Goal: Task Accomplishment & Management: Use online tool/utility

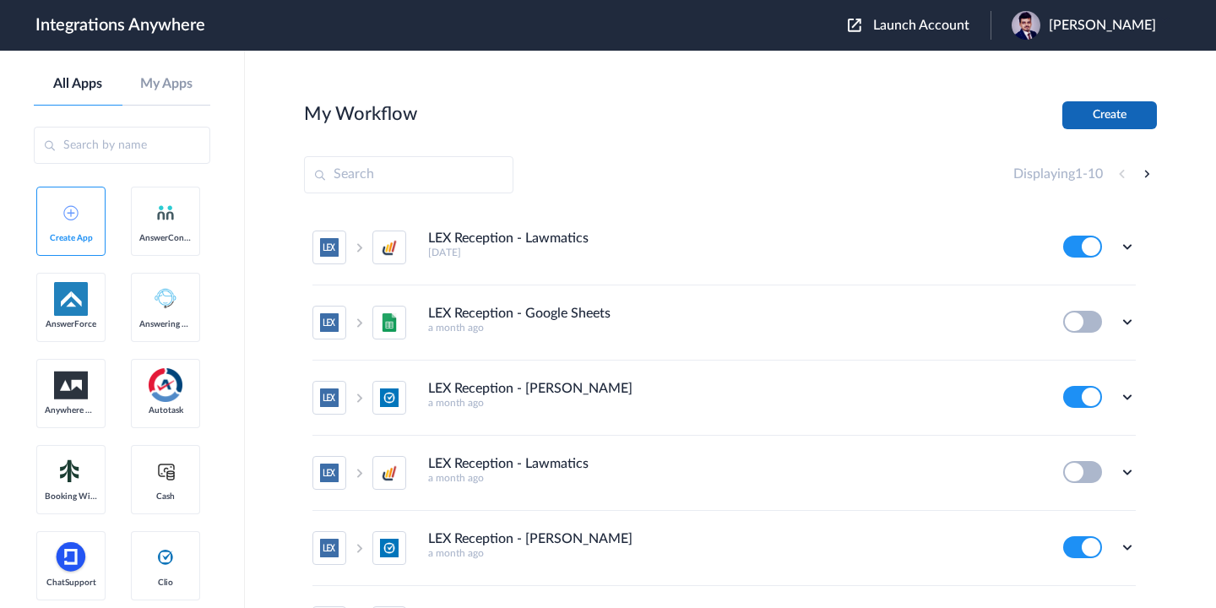
click at [1100, 117] on button "Create" at bounding box center [1110, 115] width 95 height 28
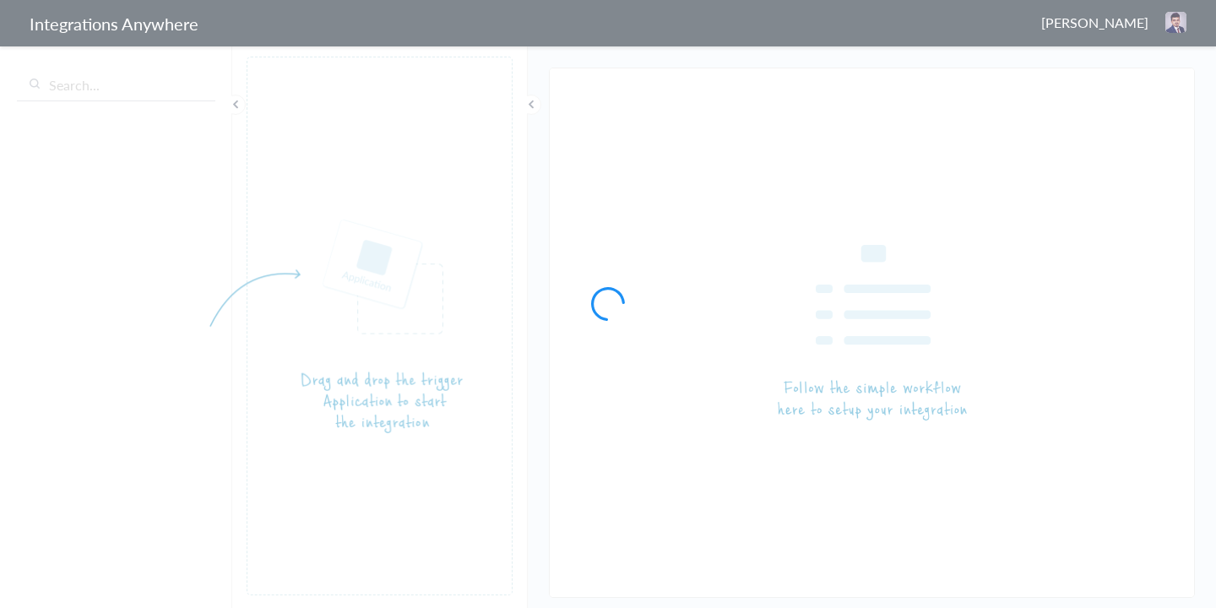
click at [152, 84] on div at bounding box center [608, 304] width 1216 height 608
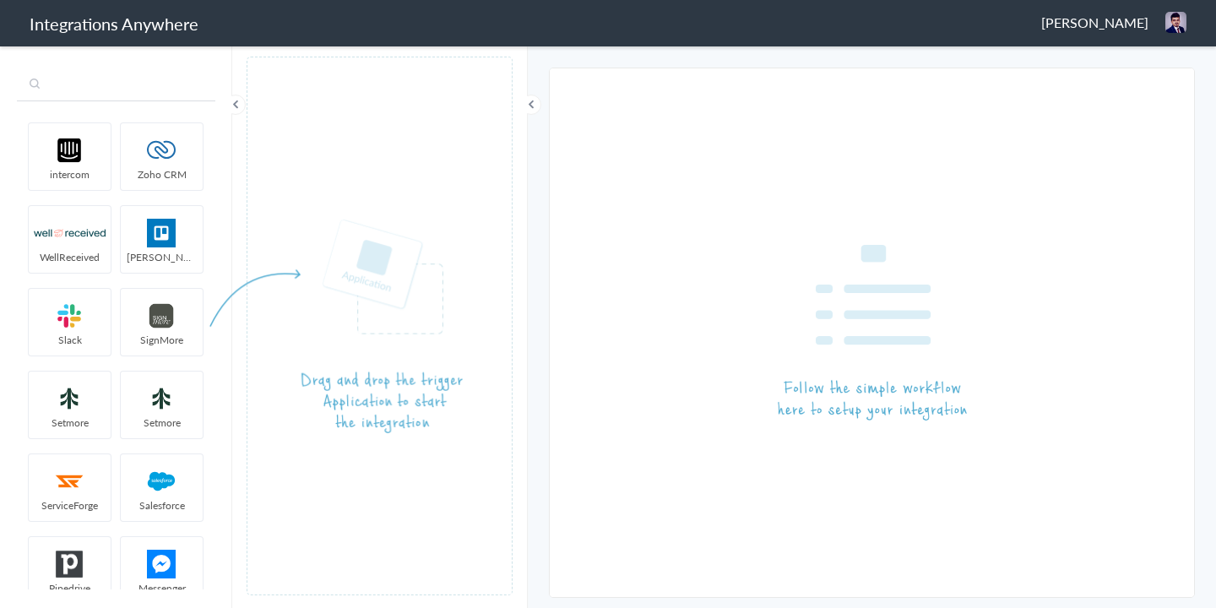
click at [100, 87] on input "text" at bounding box center [116, 85] width 199 height 32
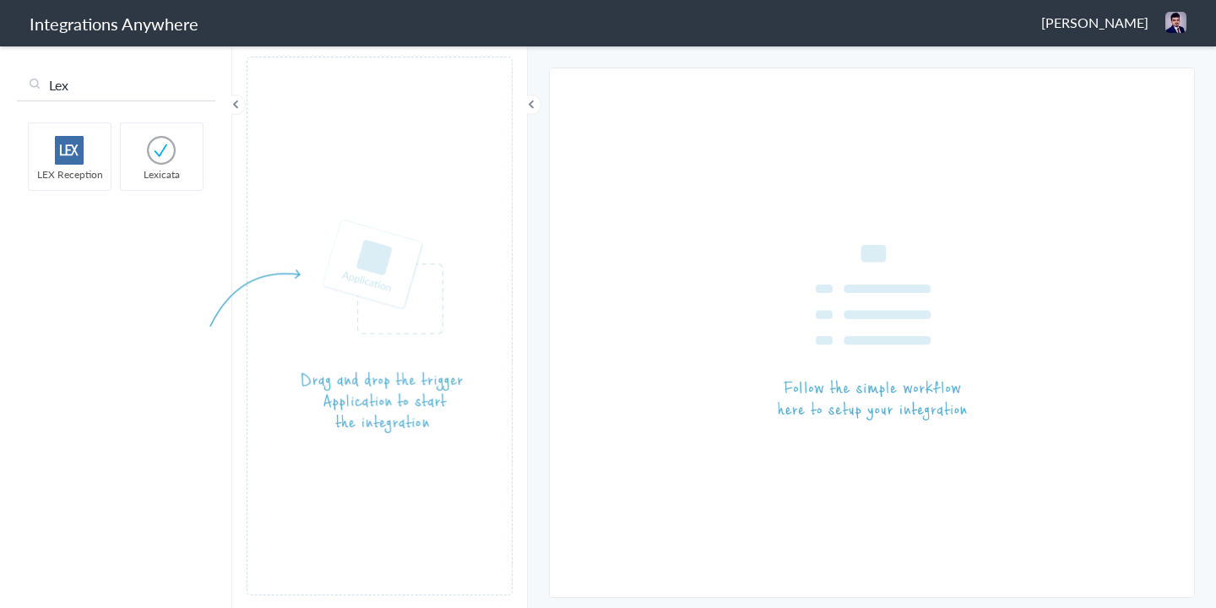
type input "Lex"
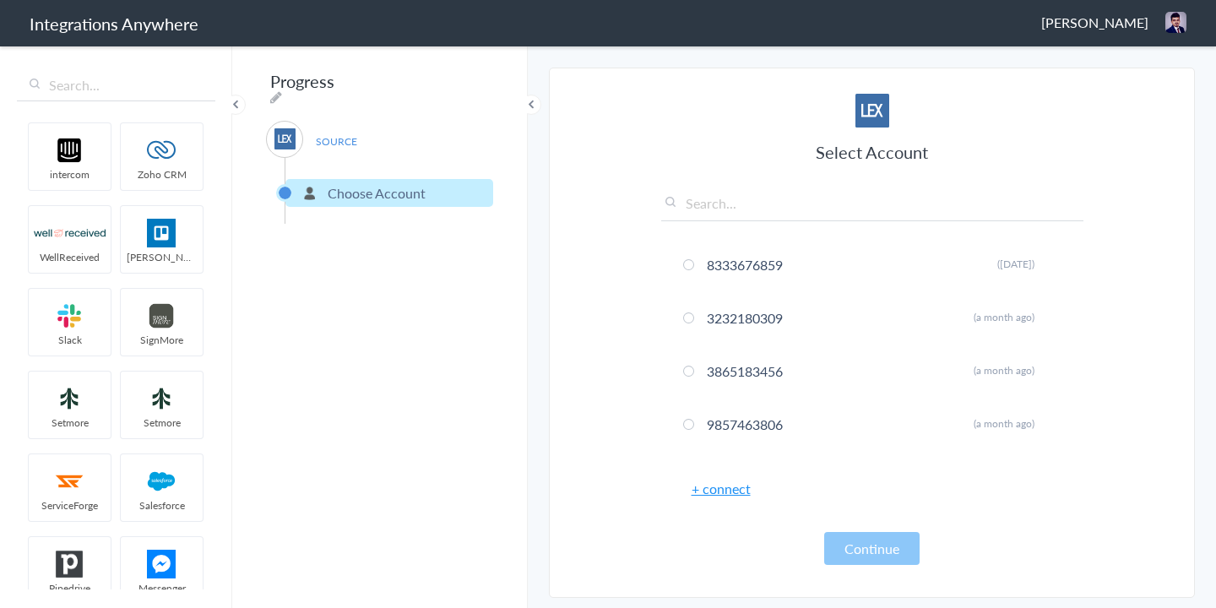
drag, startPoint x: 69, startPoint y: 149, endPoint x: 926, endPoint y: 2, distance: 869.1
click at [718, 209] on input "text" at bounding box center [872, 207] width 422 height 28
paste input "2142570908"
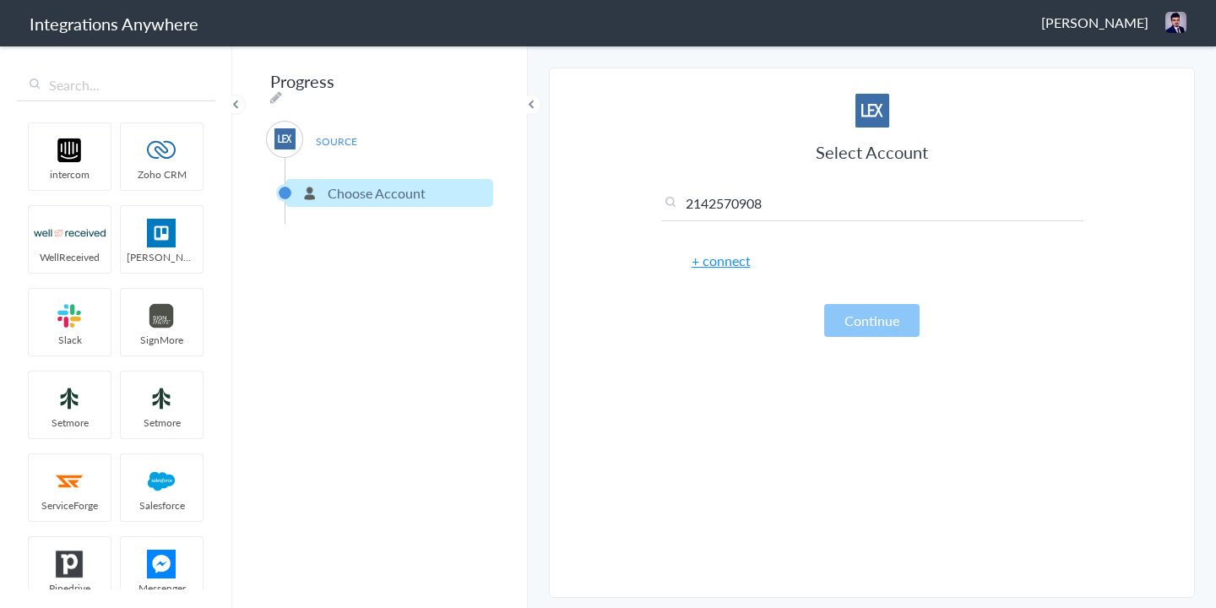
type input "2142570908"
click at [721, 263] on link "+ connect" at bounding box center [721, 260] width 59 height 19
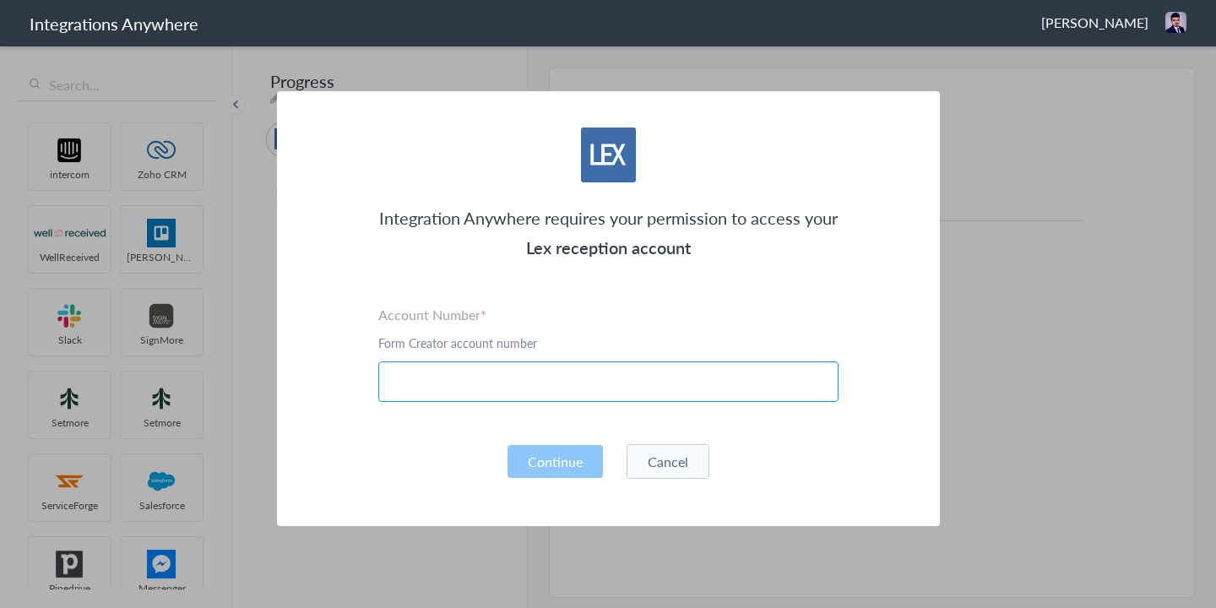
click at [657, 379] on input "text" at bounding box center [608, 382] width 460 height 41
paste input "2142570908"
type input "2142570908"
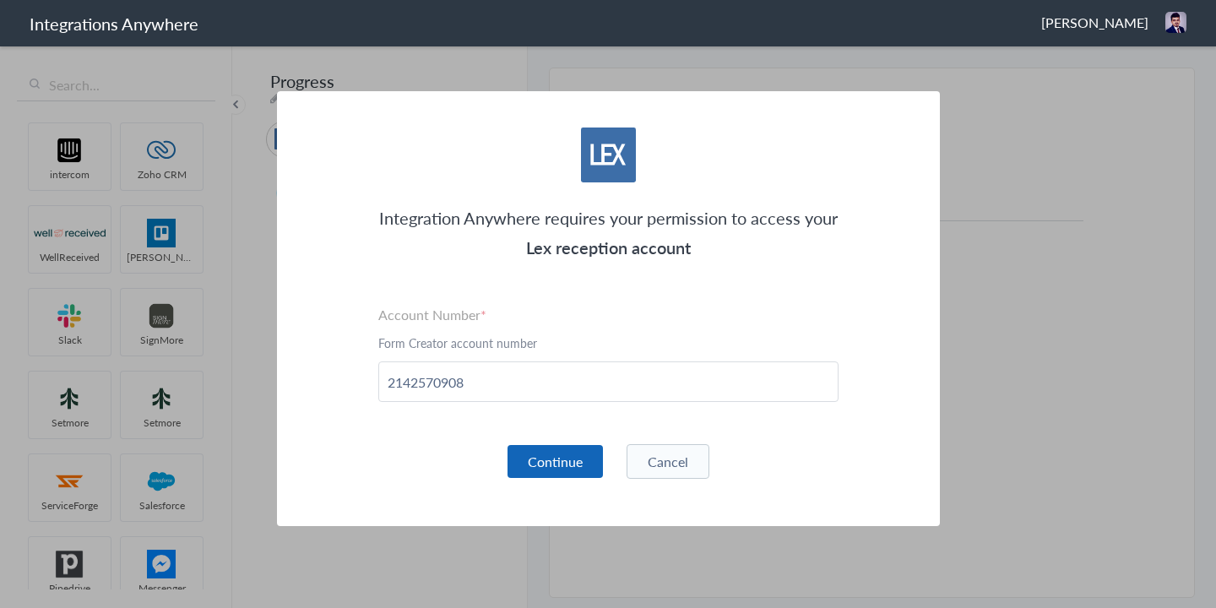
click at [557, 465] on button "Continue" at bounding box center [555, 461] width 95 height 33
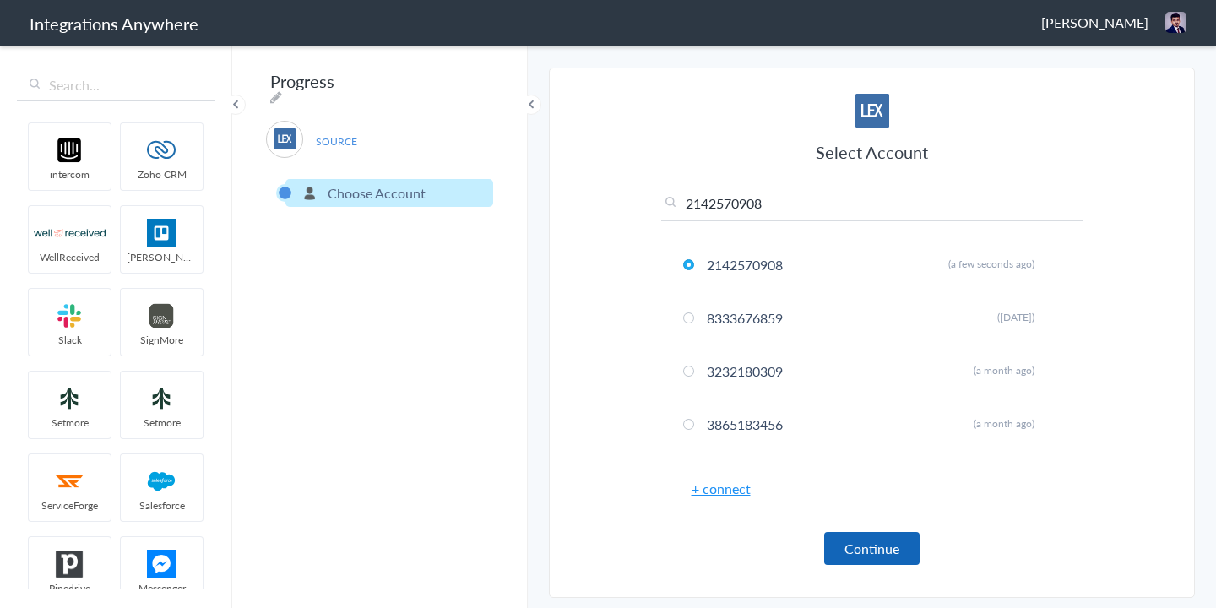
click at [844, 540] on button "Continue" at bounding box center [871, 548] width 95 height 33
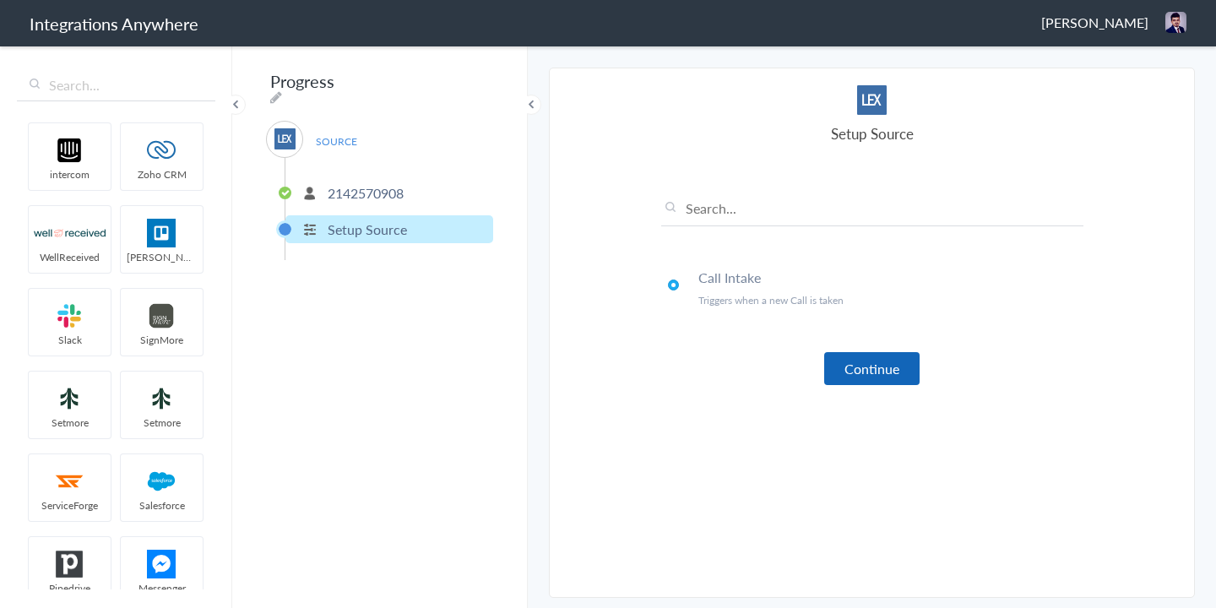
click at [853, 376] on button "Continue" at bounding box center [871, 368] width 95 height 33
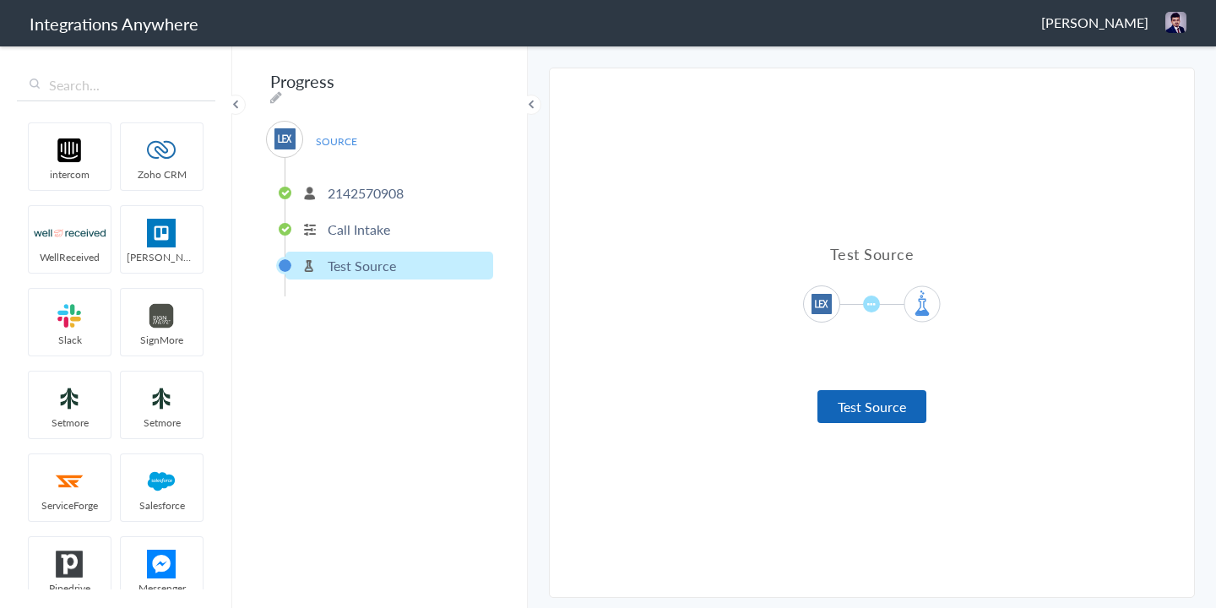
click at [843, 409] on button "Test Source" at bounding box center [872, 406] width 109 height 33
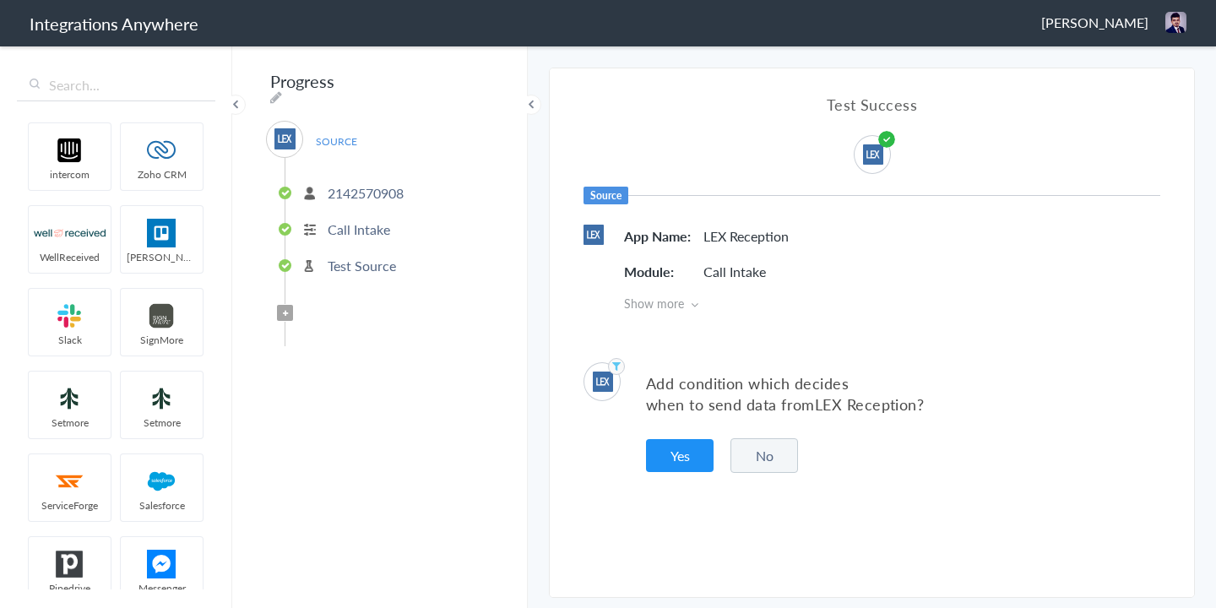
click at [736, 464] on button "No" at bounding box center [765, 455] width 68 height 35
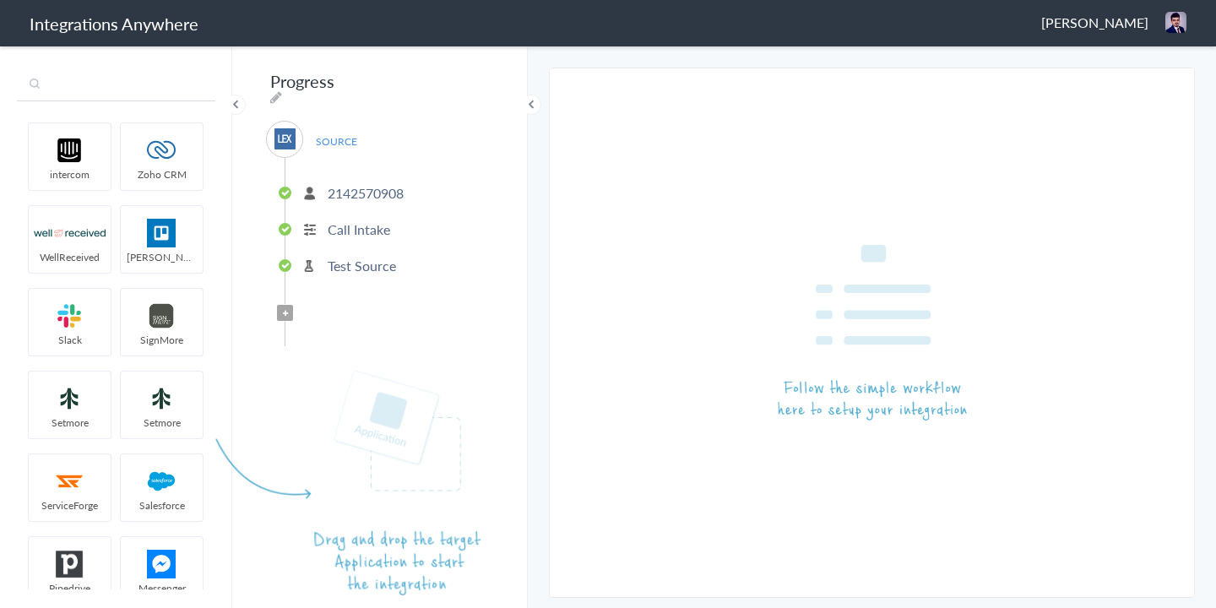
click at [106, 84] on input "text" at bounding box center [116, 85] width 199 height 32
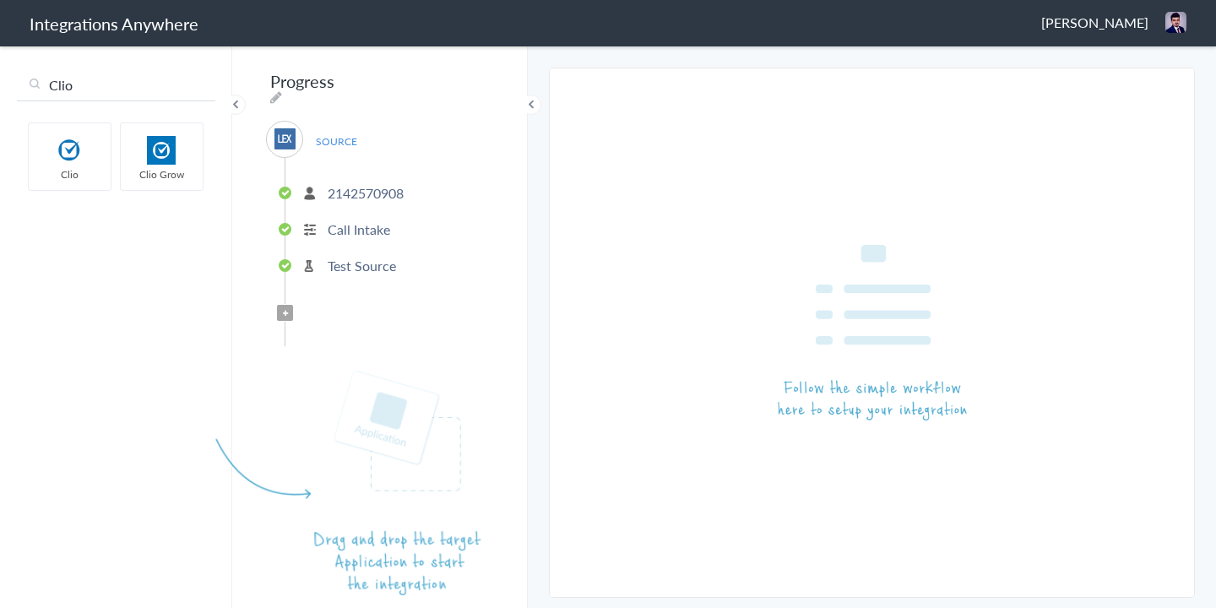
type input "Clio"
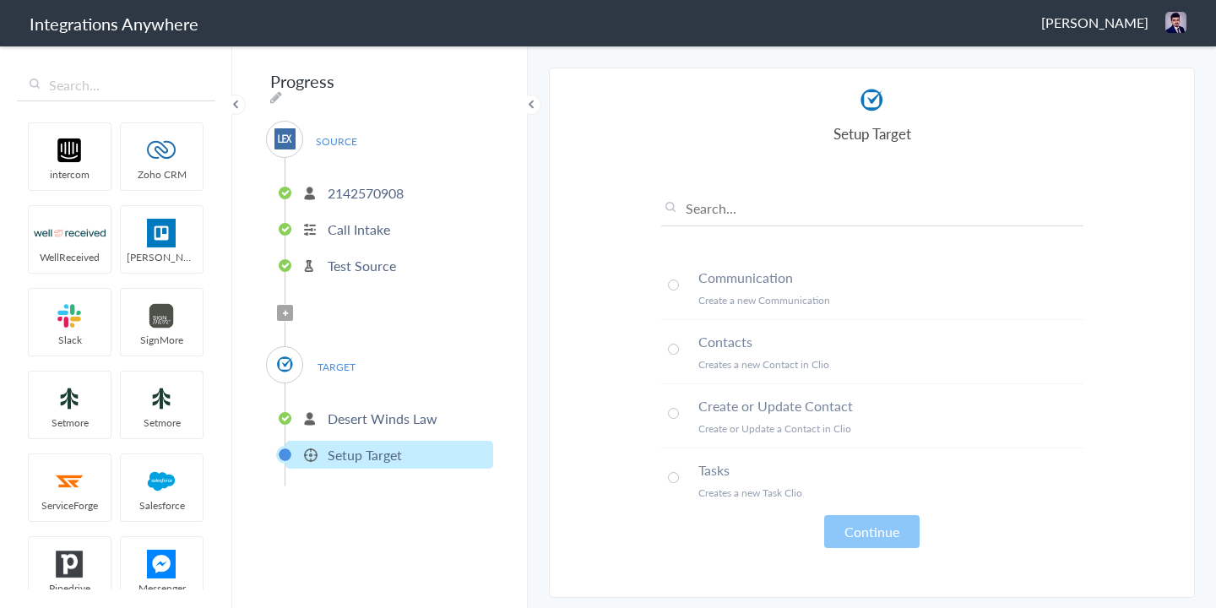
click at [675, 412] on span at bounding box center [673, 413] width 11 height 11
click at [856, 534] on button "Continue" at bounding box center [871, 531] width 95 height 33
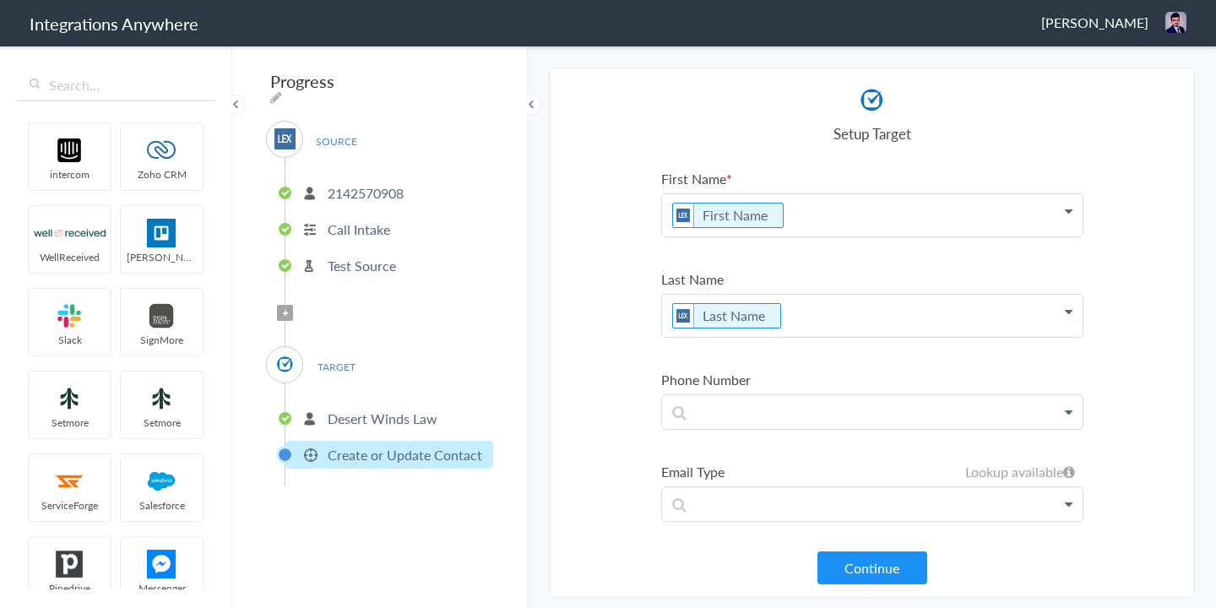
click at [394, 415] on p "Desert Winds Law" at bounding box center [383, 418] width 110 height 19
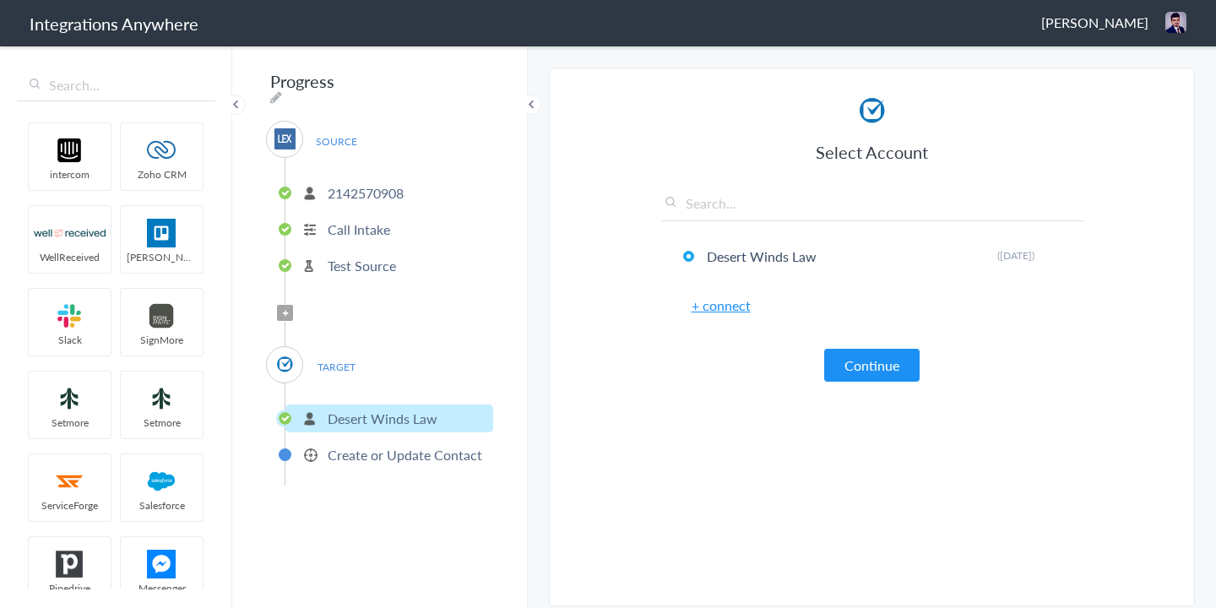
click at [715, 307] on link "+ connect" at bounding box center [721, 305] width 59 height 19
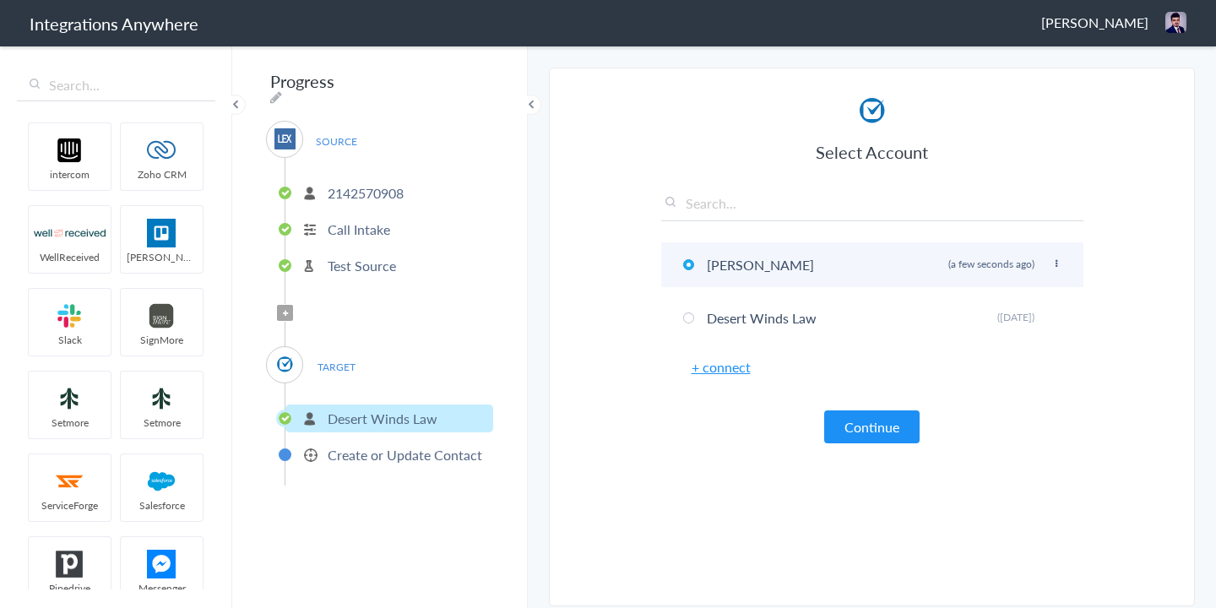
click at [1045, 265] on li "Rosenberg Rename Delete (a few seconds ago)" at bounding box center [872, 264] width 422 height 45
click at [1055, 264] on icon at bounding box center [1057, 263] width 10 height 9
click at [1018, 299] on li "Rename" at bounding box center [1023, 298] width 117 height 25
paste input "Perry & Associates"
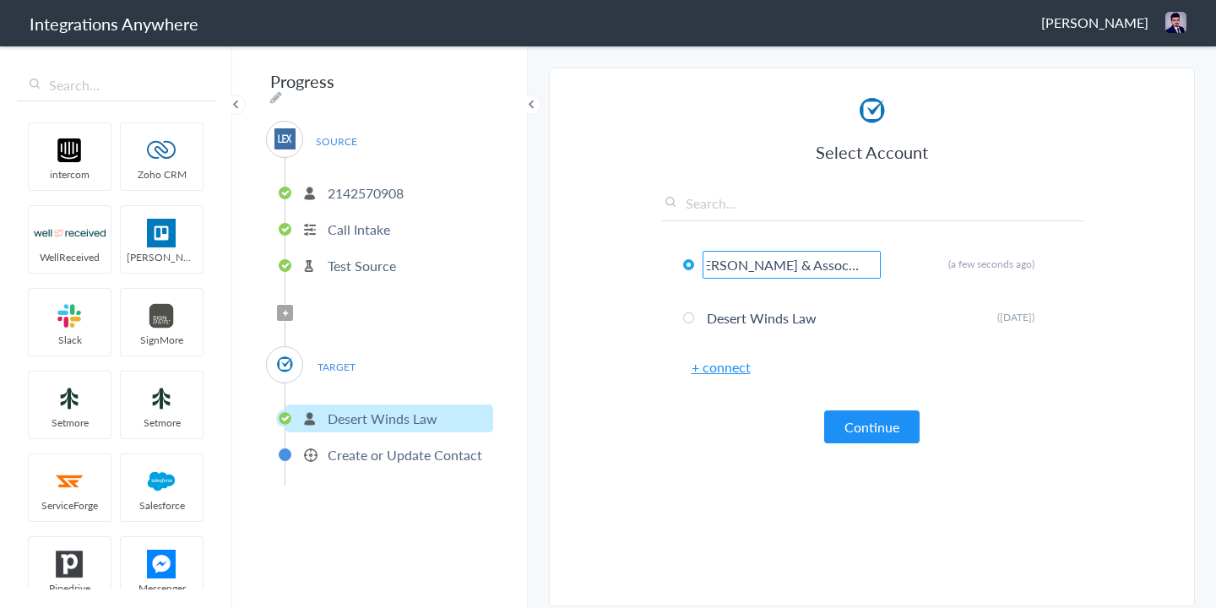
type input "Rosenberg Perry & Associates"
click at [742, 460] on article "Select Account Rosenberg Perry & Associates Rename Delete (a few seconds ago) D…" at bounding box center [872, 341] width 422 height 495
click at [887, 430] on button "Continue" at bounding box center [871, 427] width 95 height 33
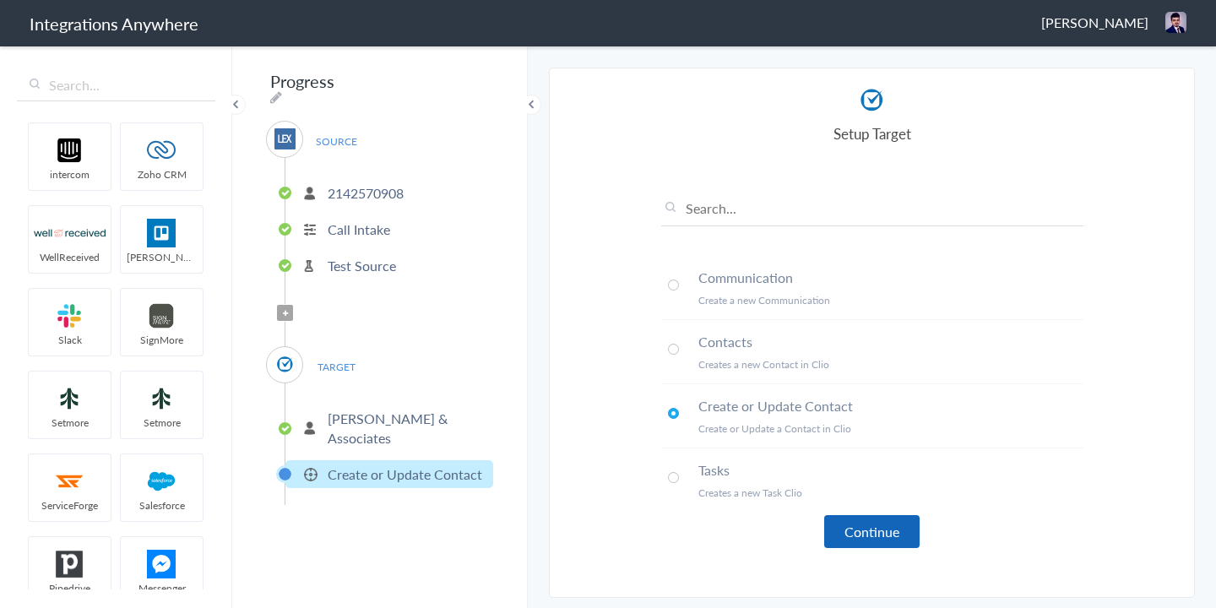
click at [858, 532] on button "Continue" at bounding box center [871, 531] width 95 height 33
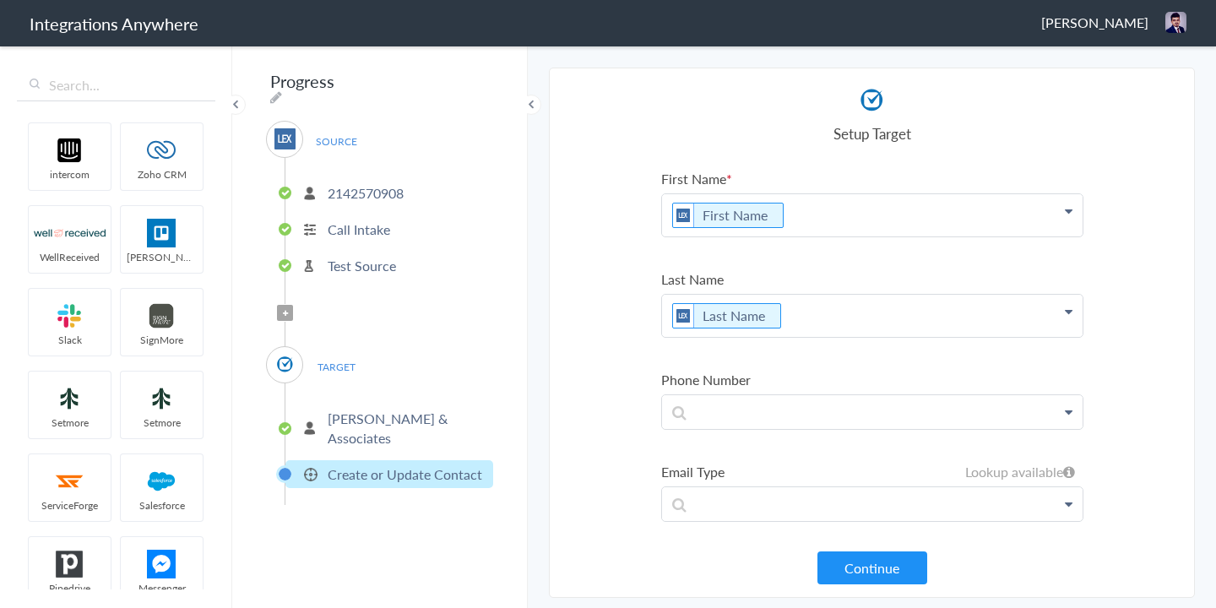
scroll to position [3, 0]
click at [701, 411] on p at bounding box center [872, 409] width 421 height 34
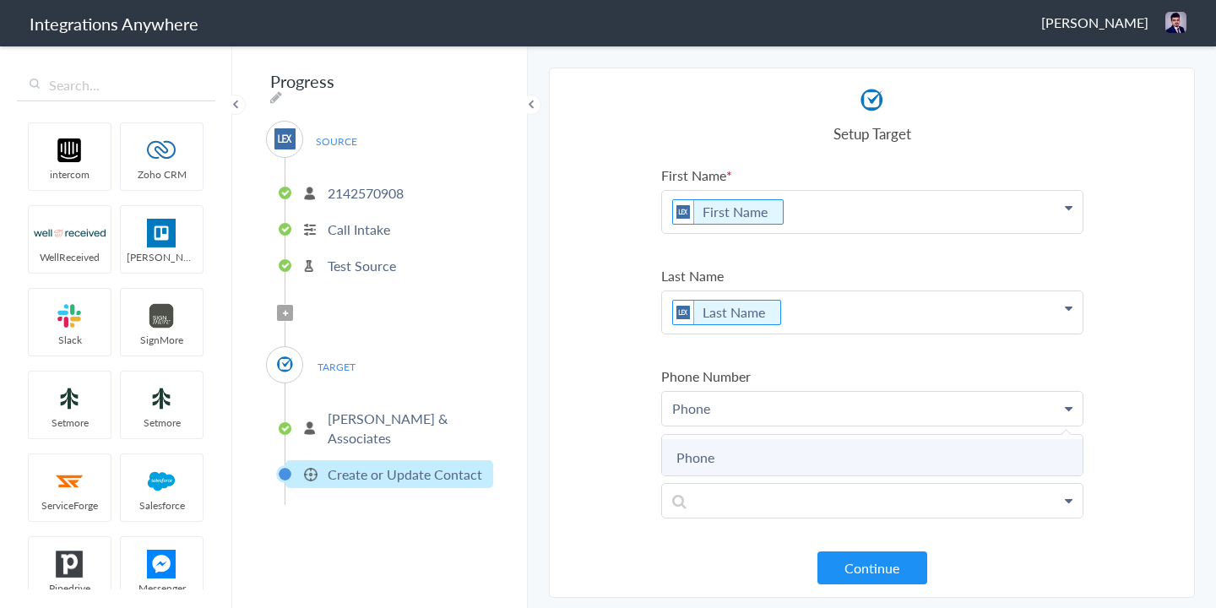
click at [732, 455] on link "Phone" at bounding box center [872, 457] width 421 height 36
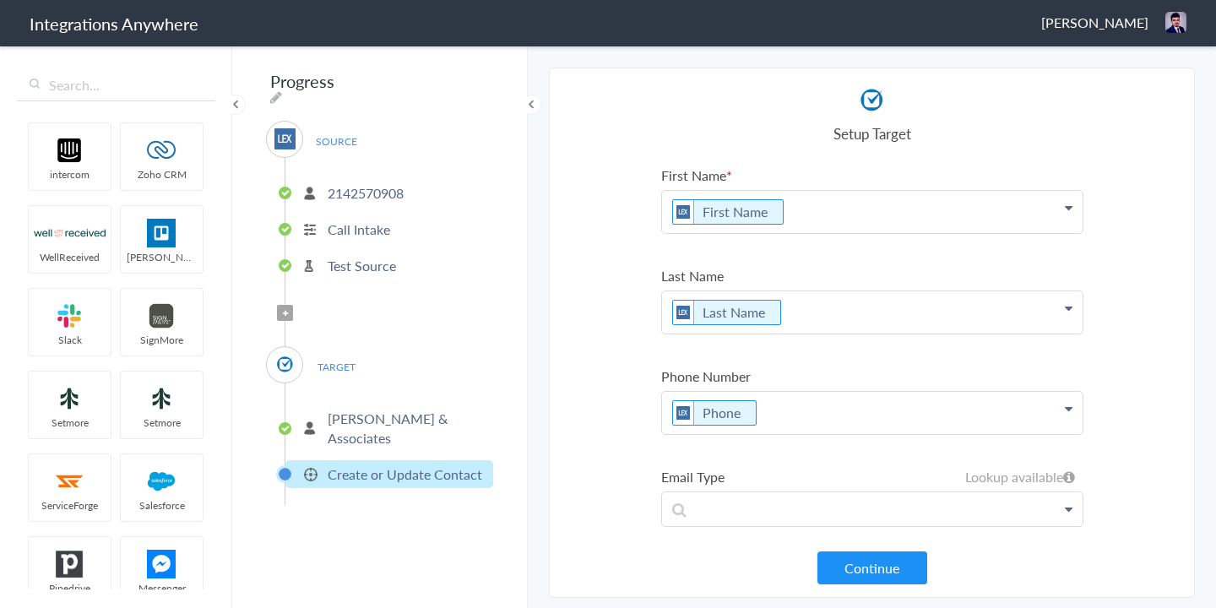
scroll to position [143, 0]
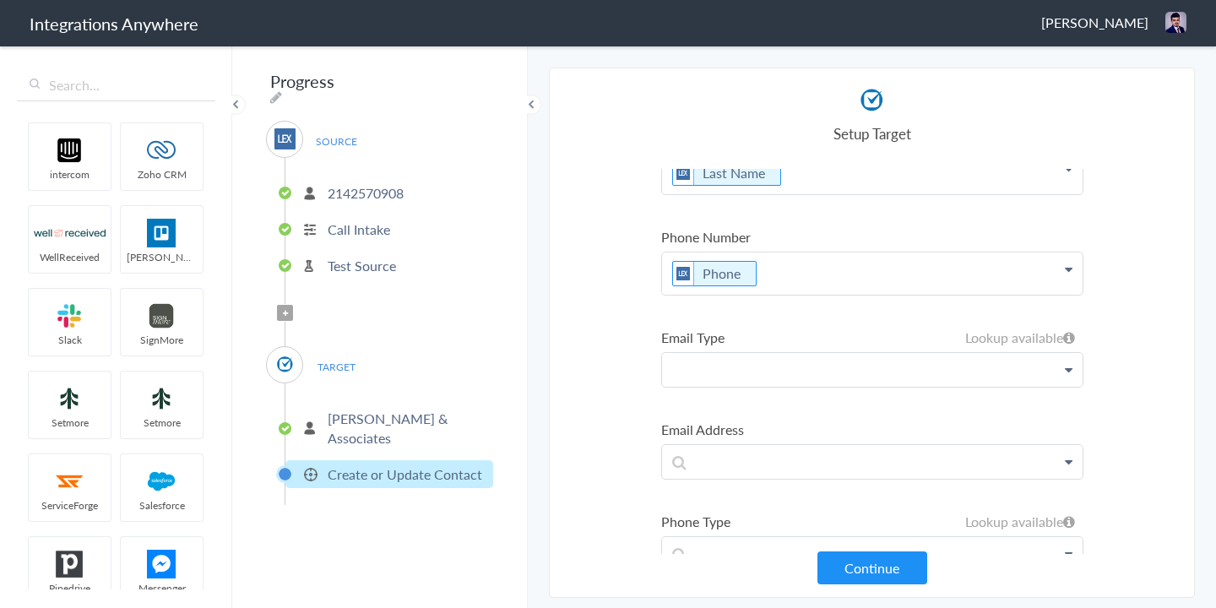
click at [714, 372] on p at bounding box center [872, 370] width 421 height 34
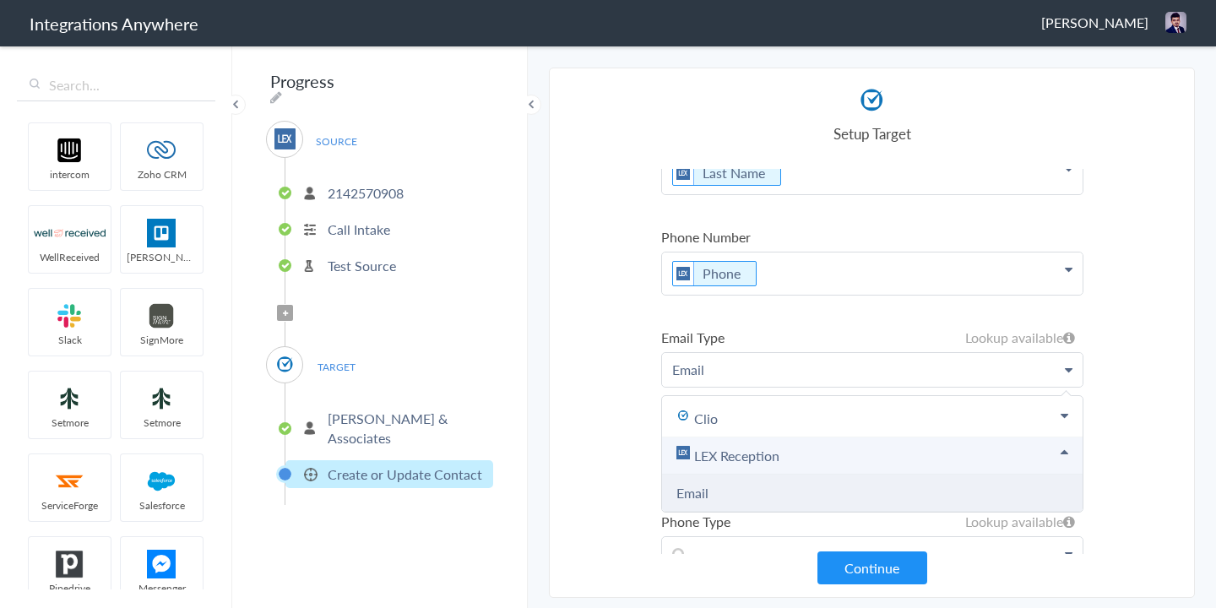
click at [730, 498] on li "Email" at bounding box center [872, 493] width 421 height 37
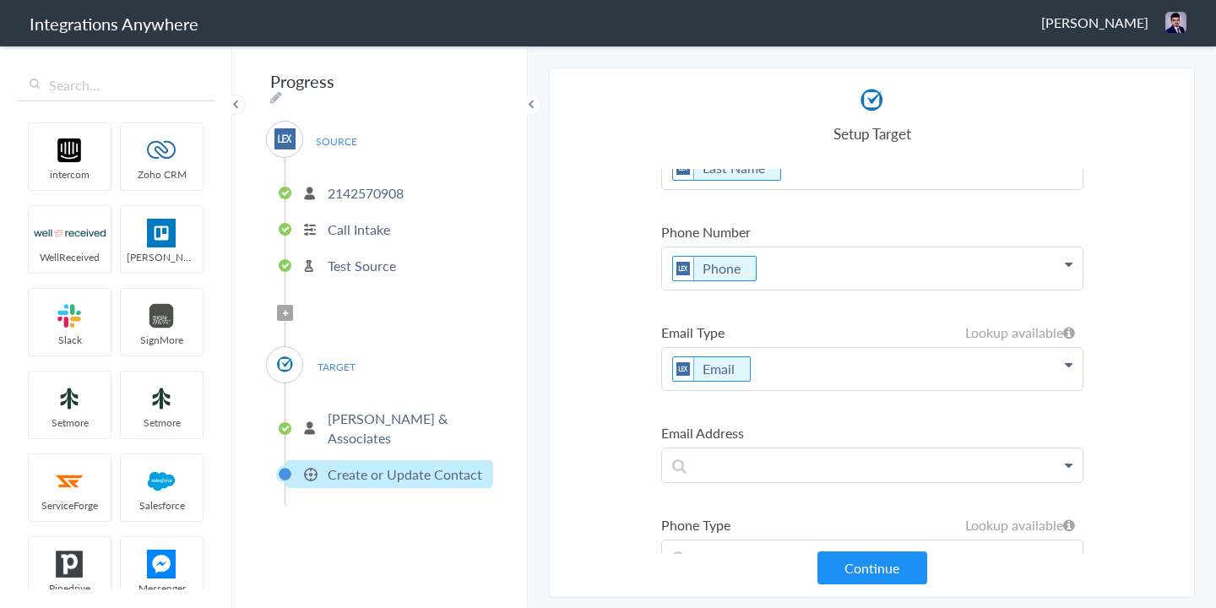
scroll to position [220, 0]
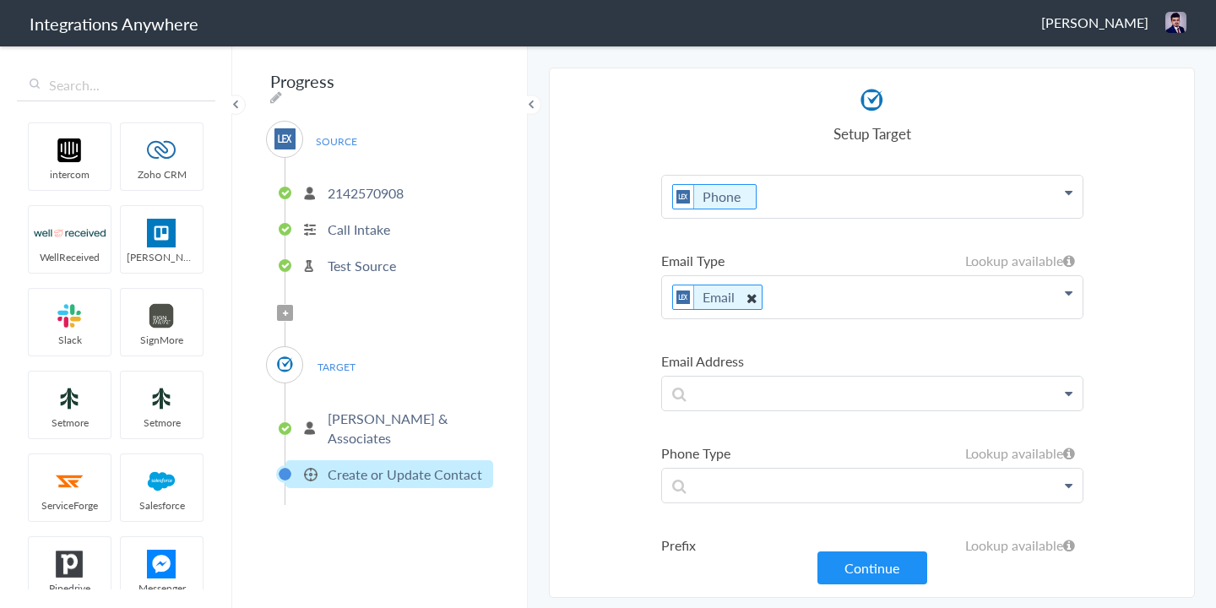
click at [747, 298] on icon at bounding box center [751, 297] width 19 height 21
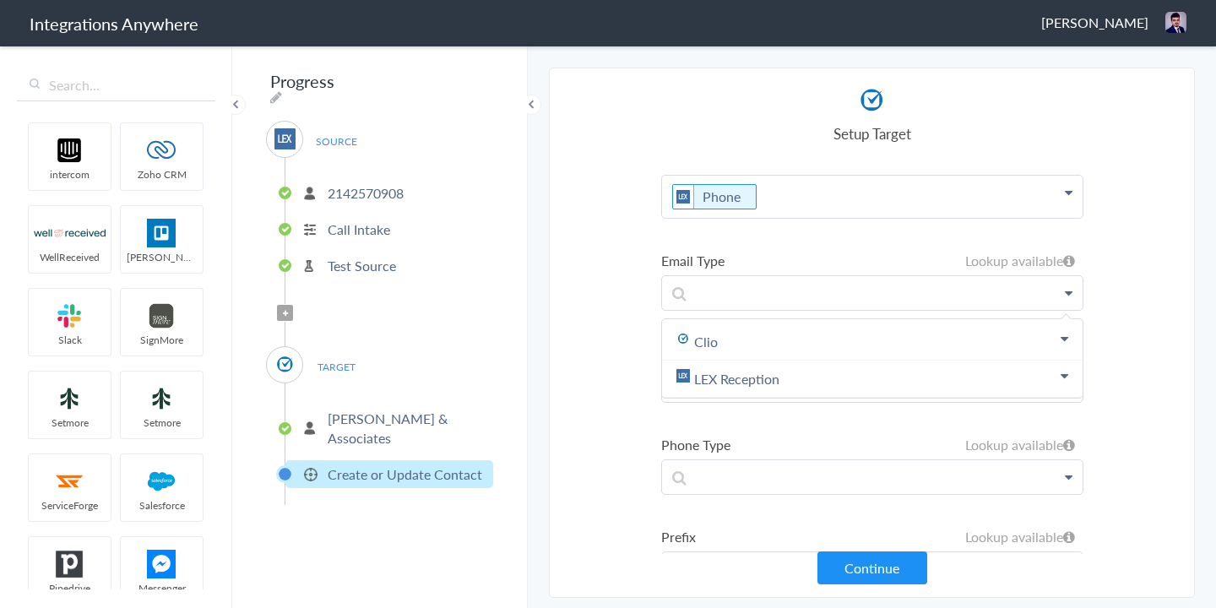
click at [591, 356] on section "Select Account 2142570908 Rename Delete (a few seconds ago) 8333676859 Rename D…" at bounding box center [872, 333] width 646 height 530
click at [715, 390] on p at bounding box center [872, 385] width 421 height 34
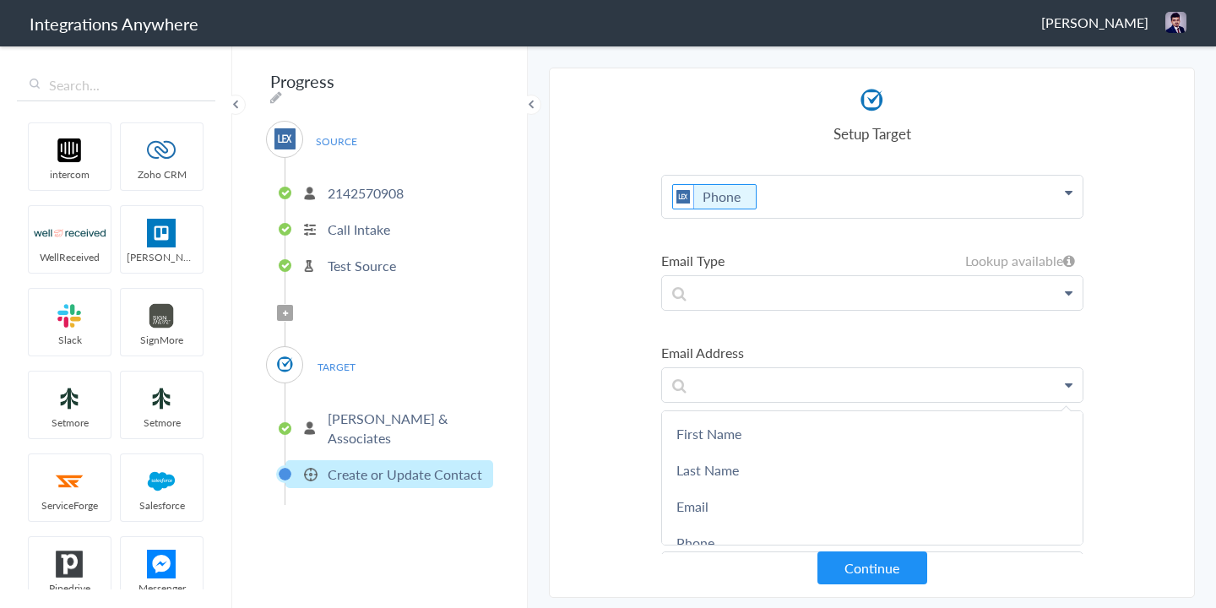
click at [704, 518] on link "Email" at bounding box center [872, 506] width 421 height 36
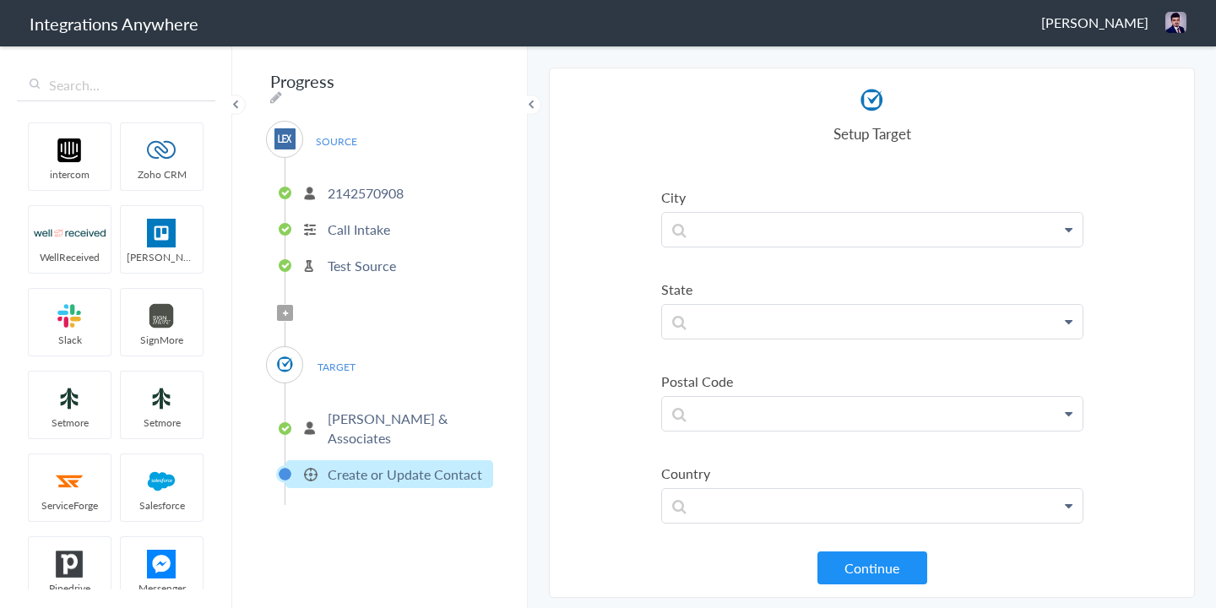
scroll to position [1122, 0]
click at [859, 592] on section "Select Account 2142570908 Rename Delete (a few seconds ago) 8333676859 Rename D…" at bounding box center [872, 333] width 646 height 530
click at [862, 567] on button "Continue" at bounding box center [873, 568] width 110 height 33
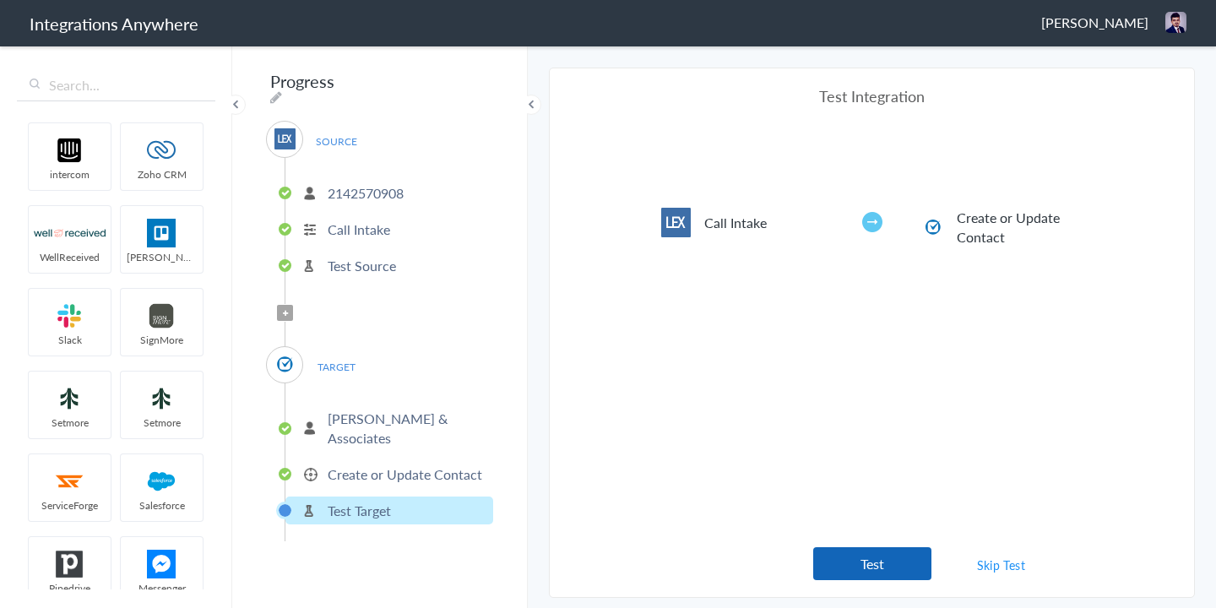
click at [890, 569] on button "Test" at bounding box center [872, 563] width 118 height 33
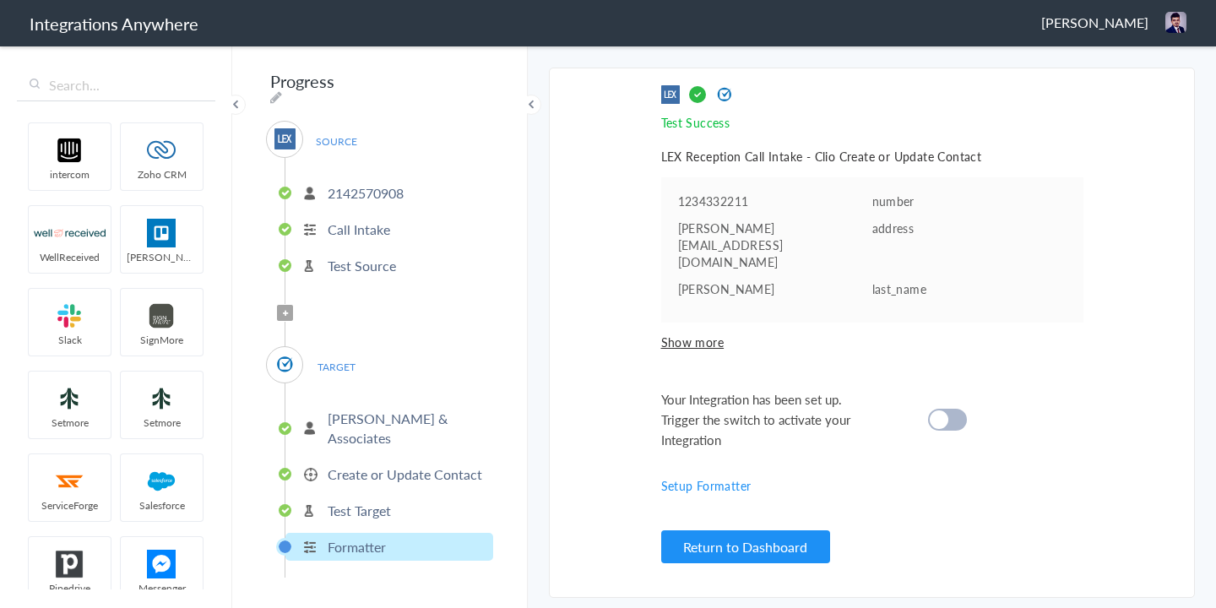
click at [371, 416] on p "Rosenberg Perry & Associates" at bounding box center [408, 428] width 161 height 39
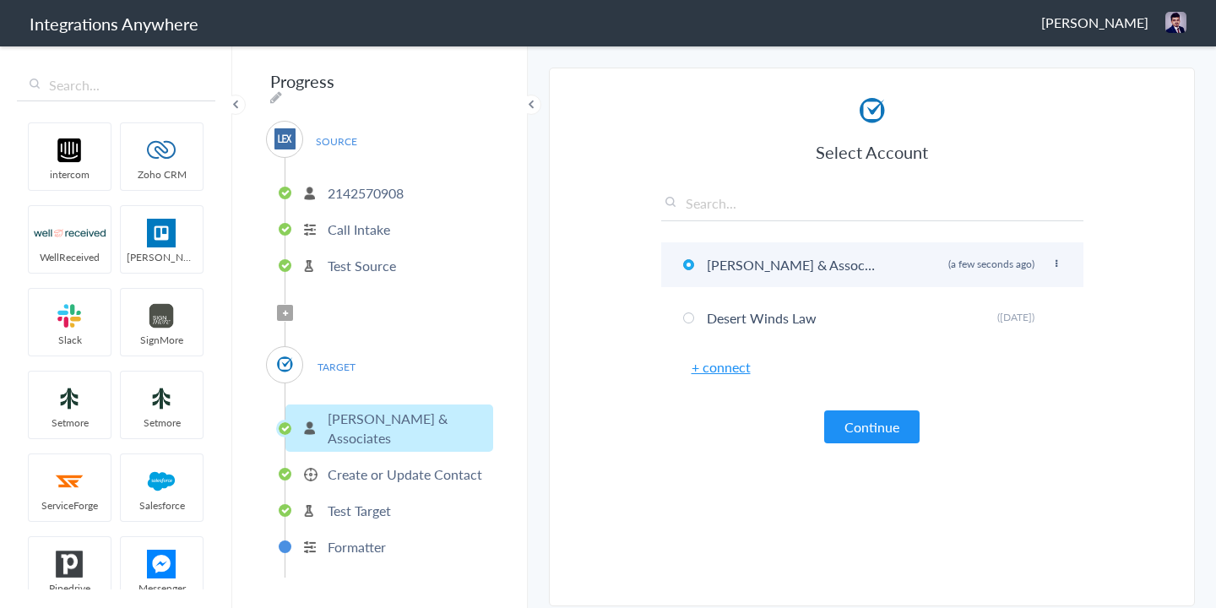
click at [1058, 262] on icon at bounding box center [1057, 263] width 10 height 9
click at [1019, 288] on li "Rename" at bounding box center [1023, 298] width 117 height 25
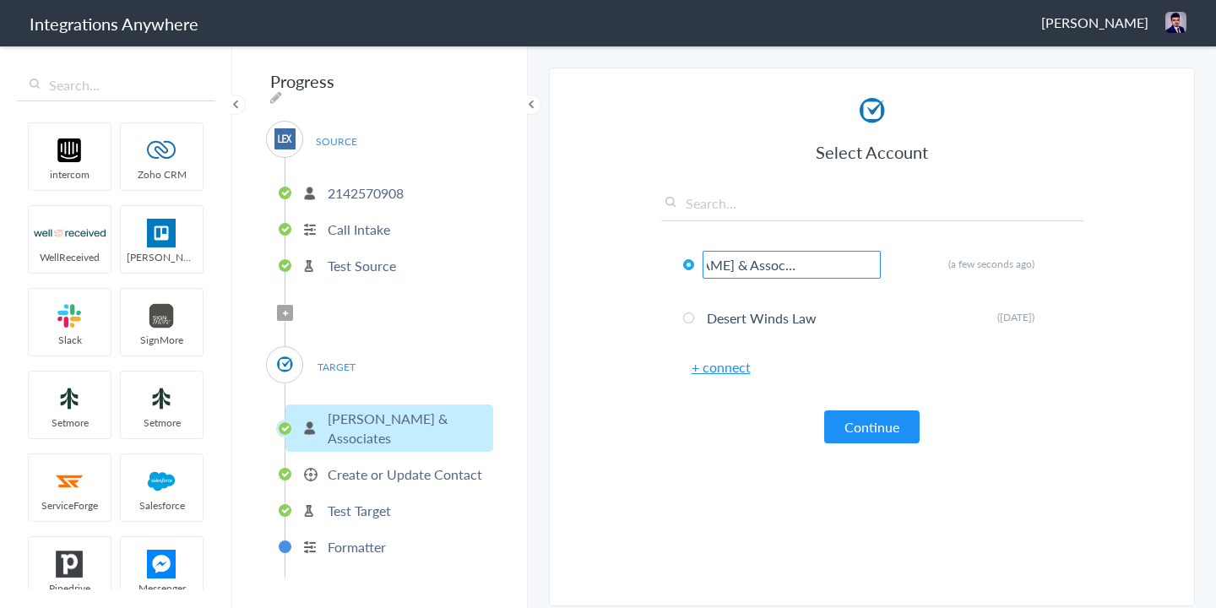
type input "Rosenberg Perry & Associates - Clio Manage"
click at [746, 465] on article "Select Account Rosenberg Perry & Associates - Clio Manage Rename Delete (a few …" at bounding box center [872, 341] width 422 height 495
click at [284, 310] on icon at bounding box center [285, 313] width 5 height 7
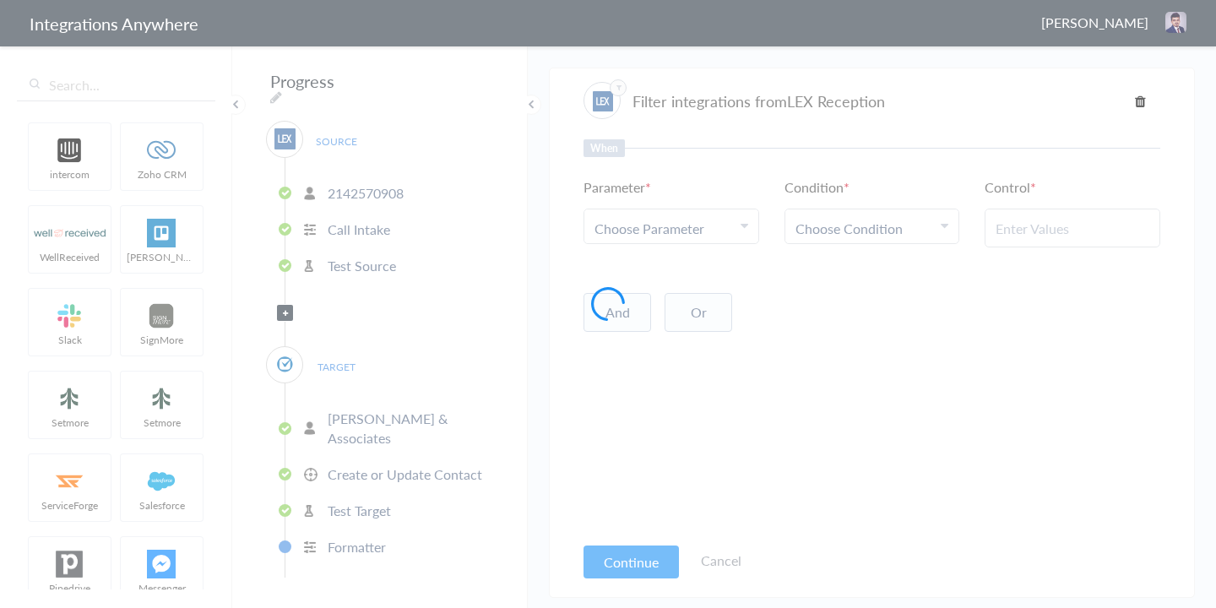
click at [645, 226] on div at bounding box center [608, 304] width 1216 height 608
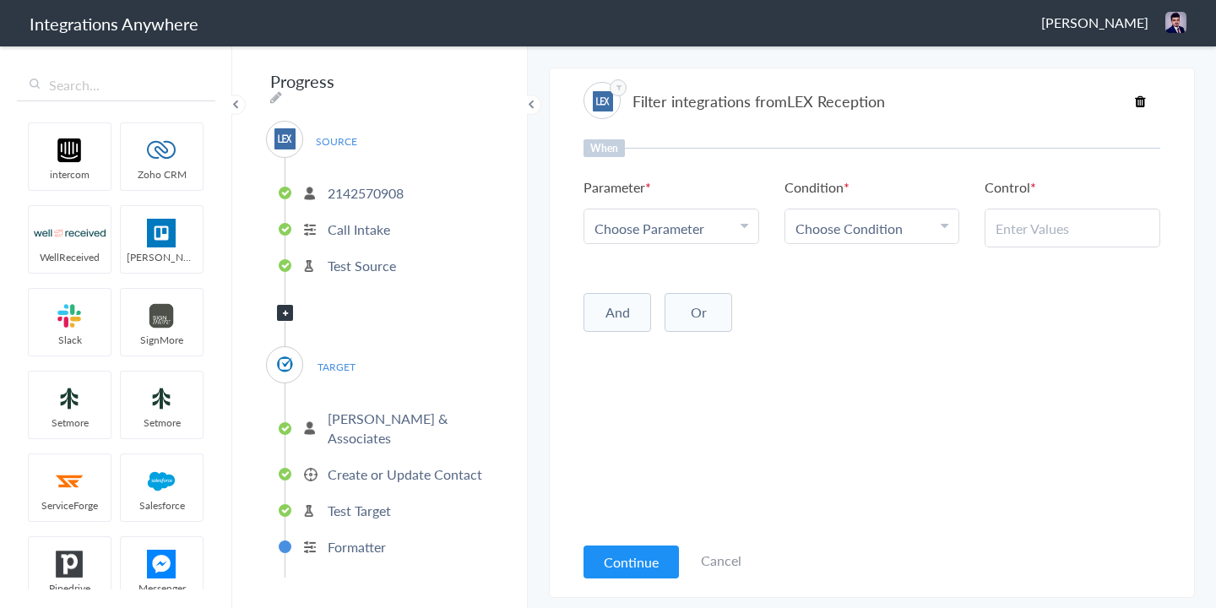
click at [644, 227] on span "Choose Parameter" at bounding box center [650, 228] width 110 height 19
click at [630, 269] on input "text" at bounding box center [672, 275] width 174 height 36
type input "call t"
click at [632, 309] on link "Call Type" at bounding box center [672, 311] width 174 height 36
click at [846, 232] on span "Choose Condition" at bounding box center [849, 228] width 107 height 19
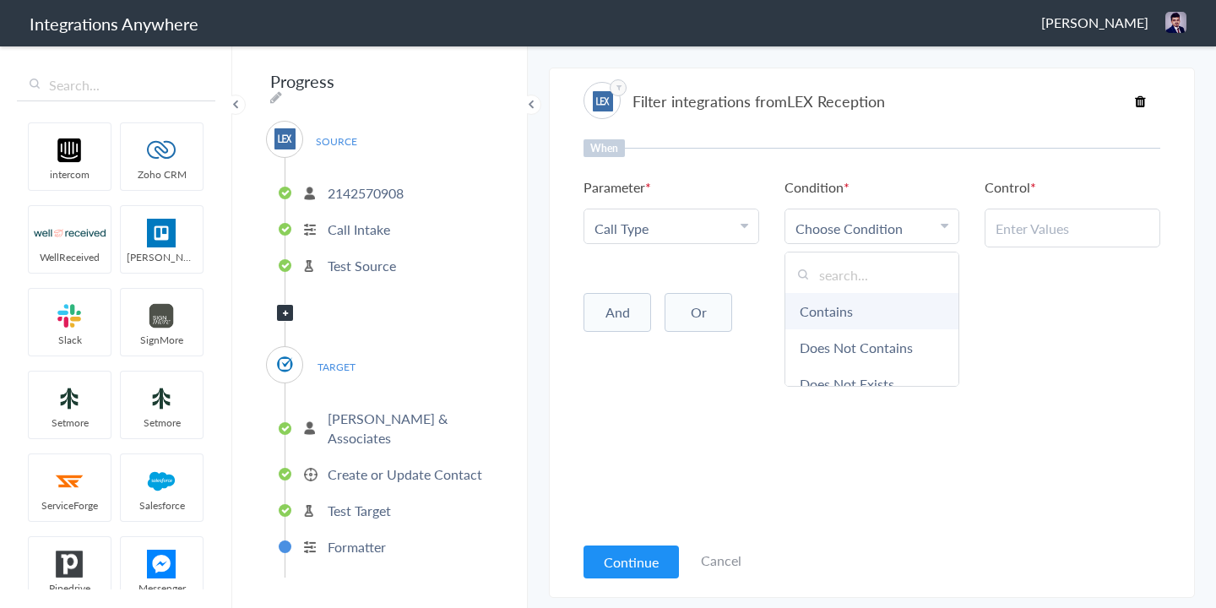
click at [825, 309] on link "Contains" at bounding box center [873, 311] width 174 height 36
click at [1021, 226] on input "text" at bounding box center [1073, 228] width 154 height 19
paste input "Existing Client"
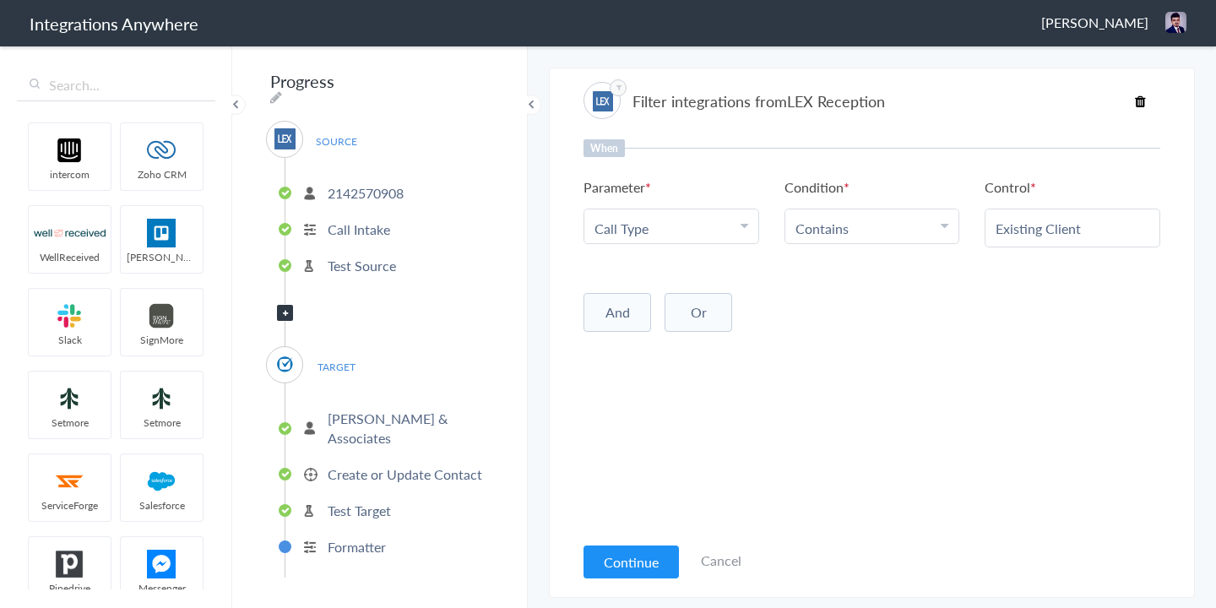
type input "Existing Client"
click at [628, 582] on article "Filter integrations from LEX Reception When Parameter Choose Parameter Call Typ…" at bounding box center [872, 334] width 577 height 514
click at [628, 571] on button "Continue" at bounding box center [631, 562] width 95 height 33
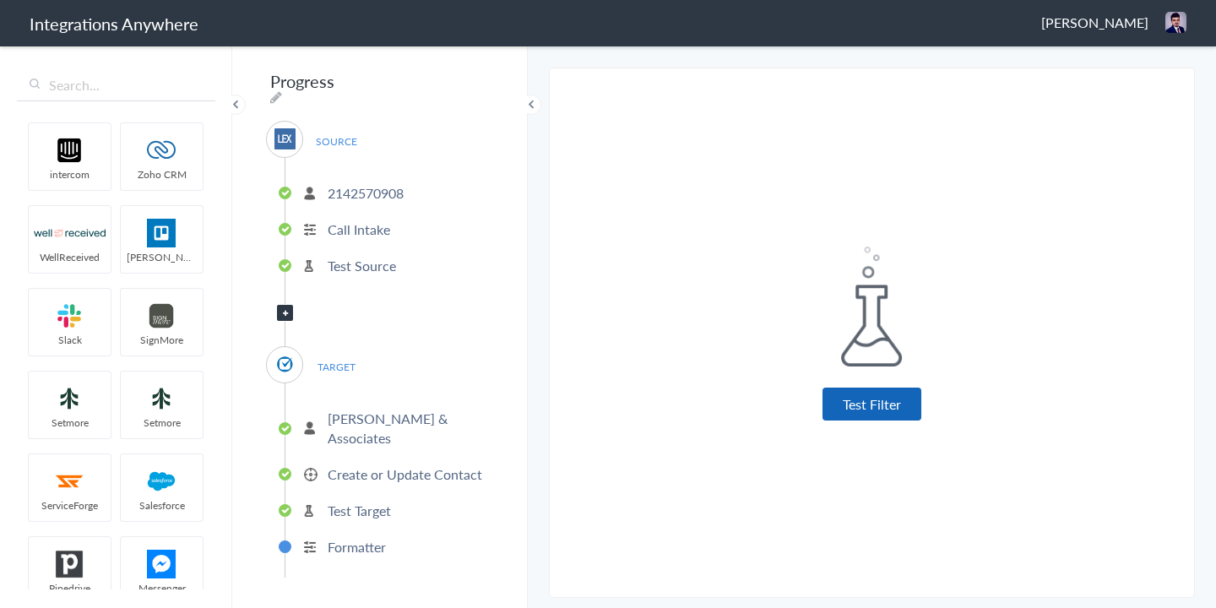
click at [873, 407] on button "Test Filter" at bounding box center [872, 404] width 99 height 33
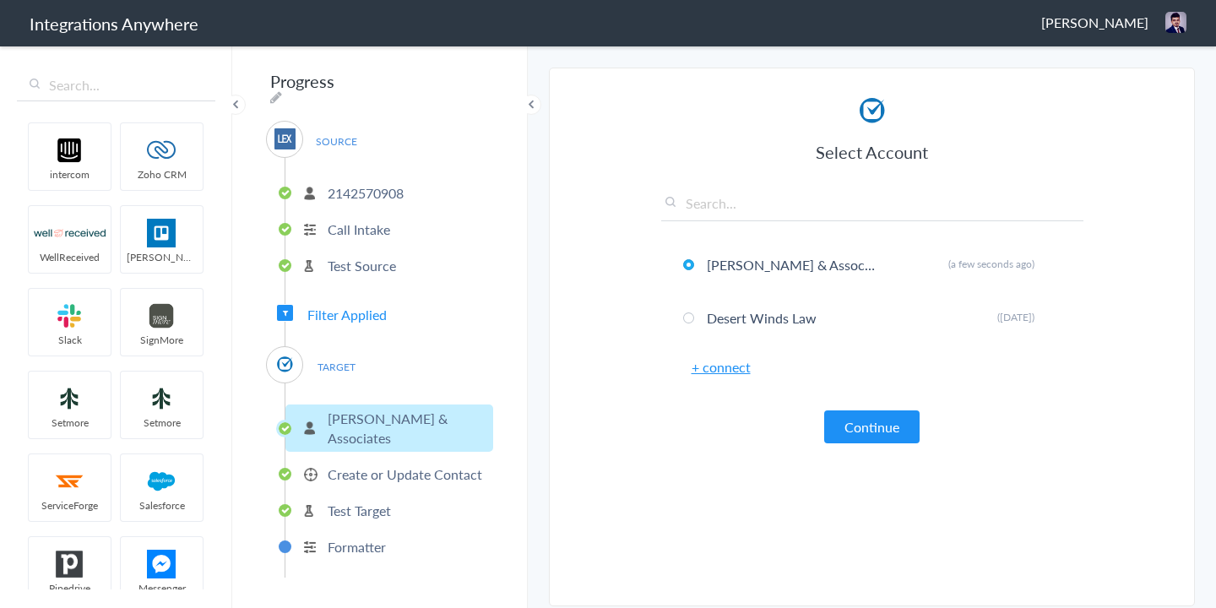
click at [411, 437] on p "Rosenberg Perry & Associates" at bounding box center [408, 428] width 161 height 39
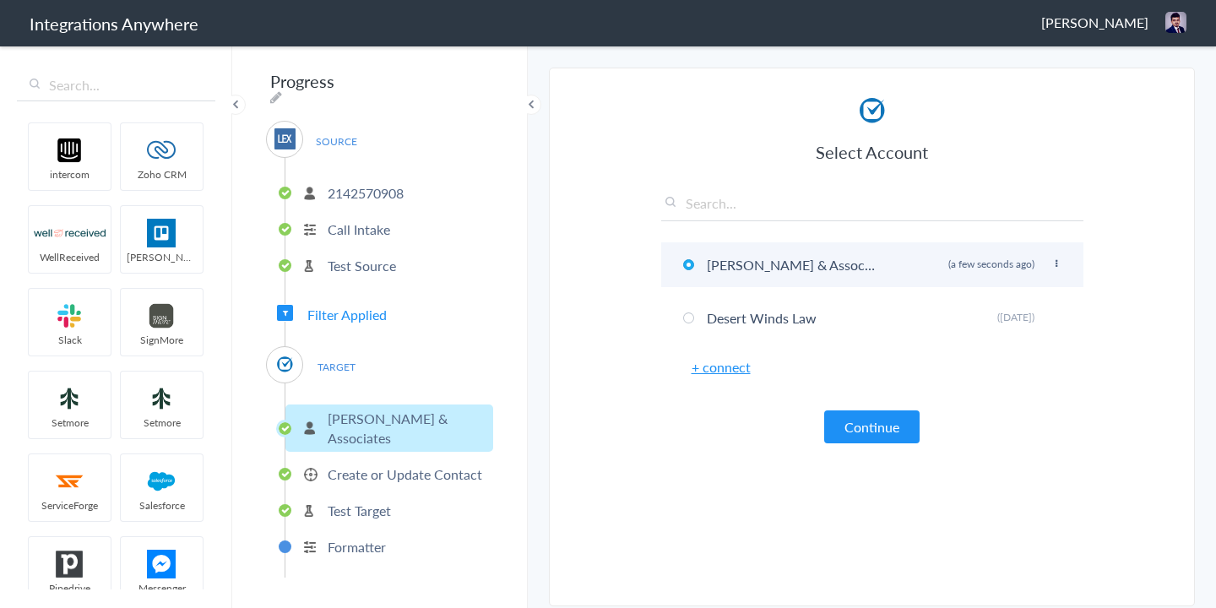
click at [1058, 266] on icon at bounding box center [1057, 263] width 10 height 9
click at [1023, 290] on li "Rename" at bounding box center [1023, 298] width 117 height 25
type input "Rosenberg Perry & Associates - Clio Manage"
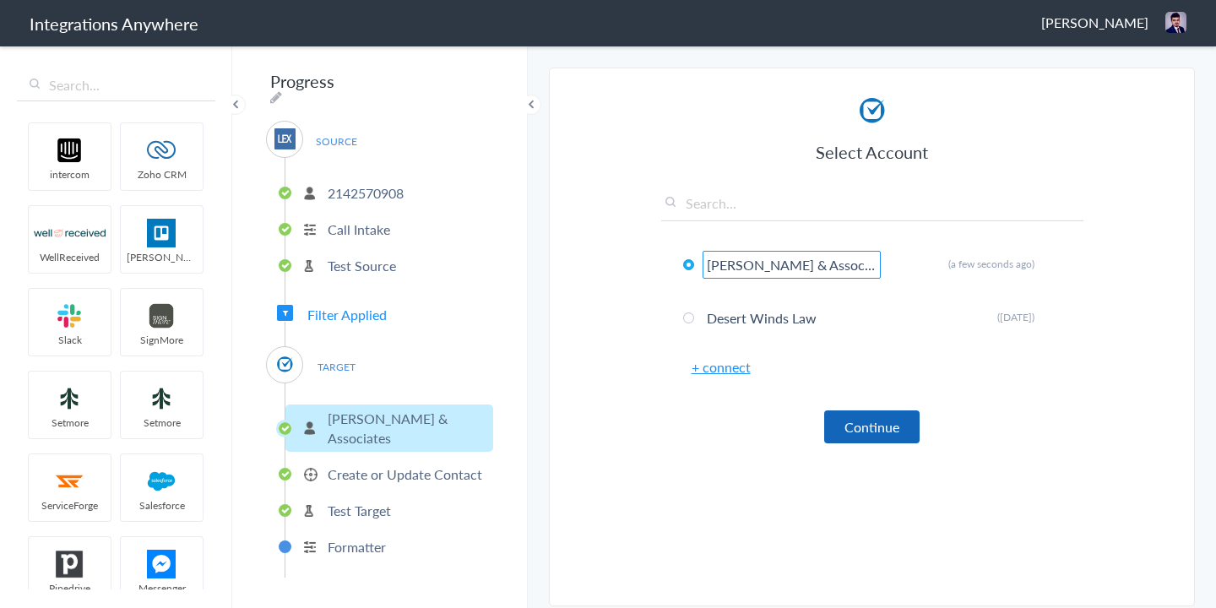
click at [886, 428] on button "Continue" at bounding box center [871, 427] width 95 height 33
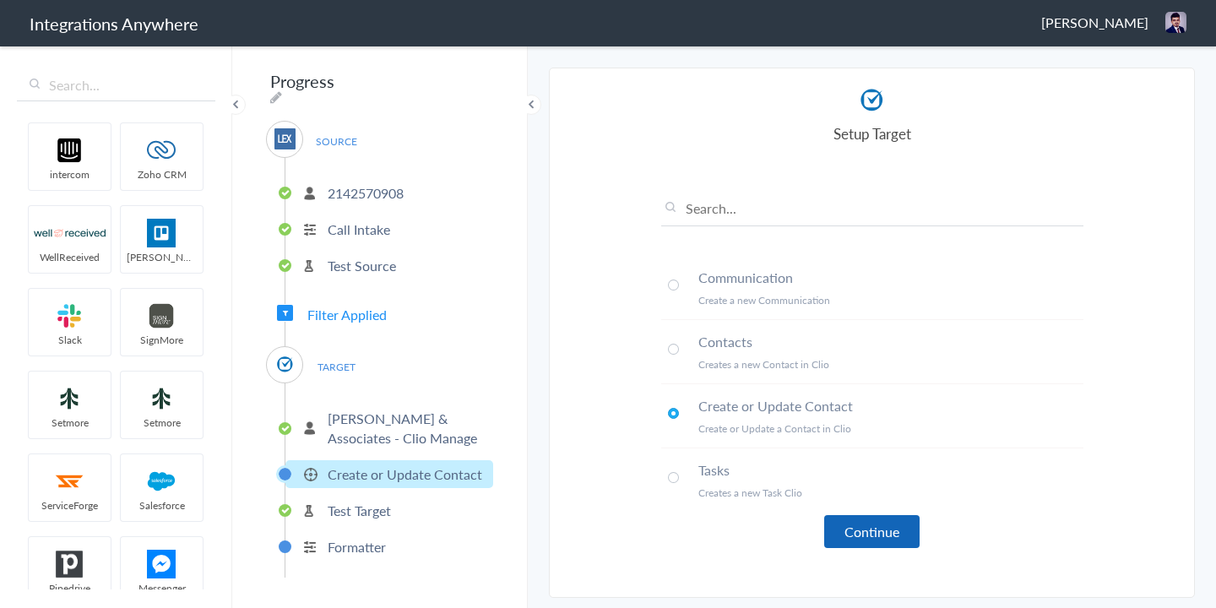
click at [870, 531] on button "Continue" at bounding box center [871, 531] width 95 height 33
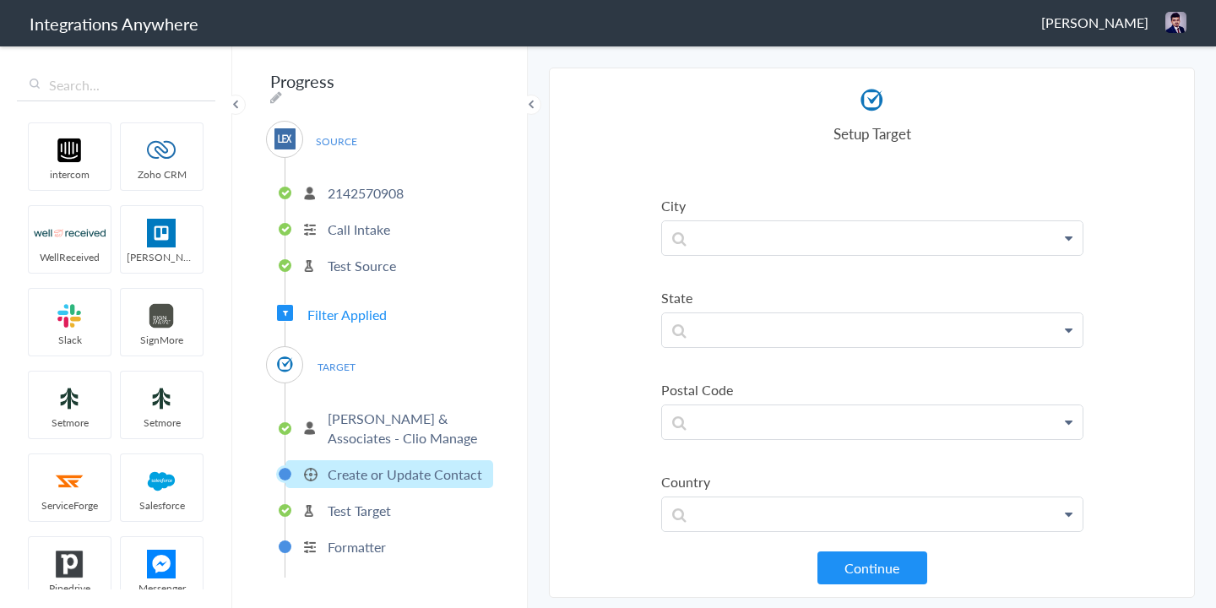
scroll to position [1122, 0]
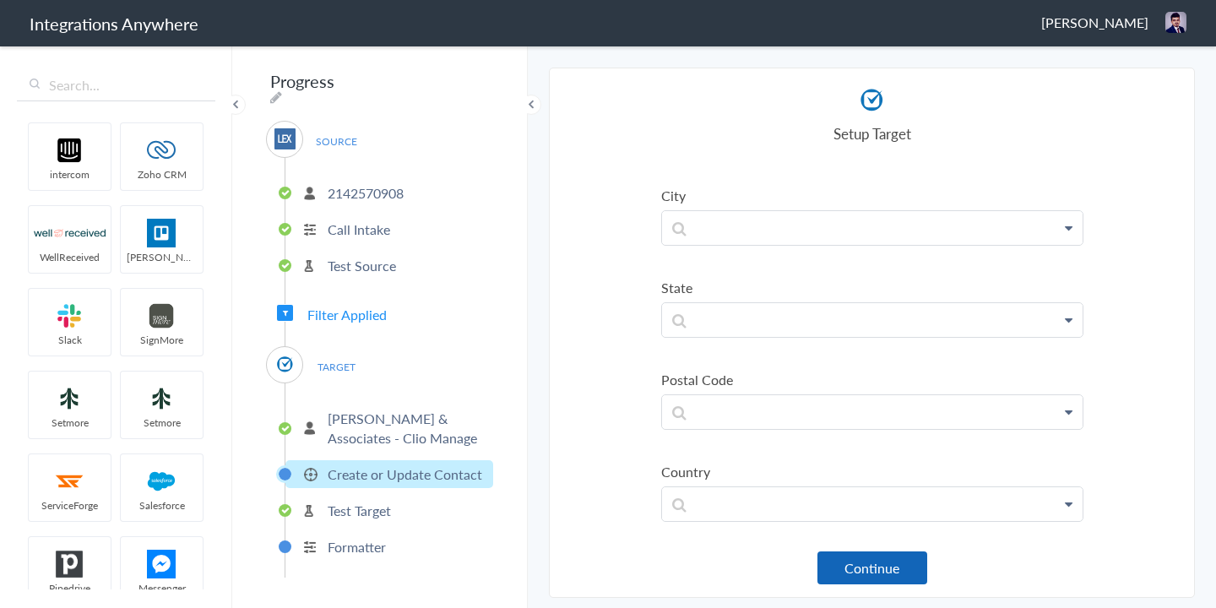
click at [881, 577] on button "Continue" at bounding box center [873, 568] width 110 height 33
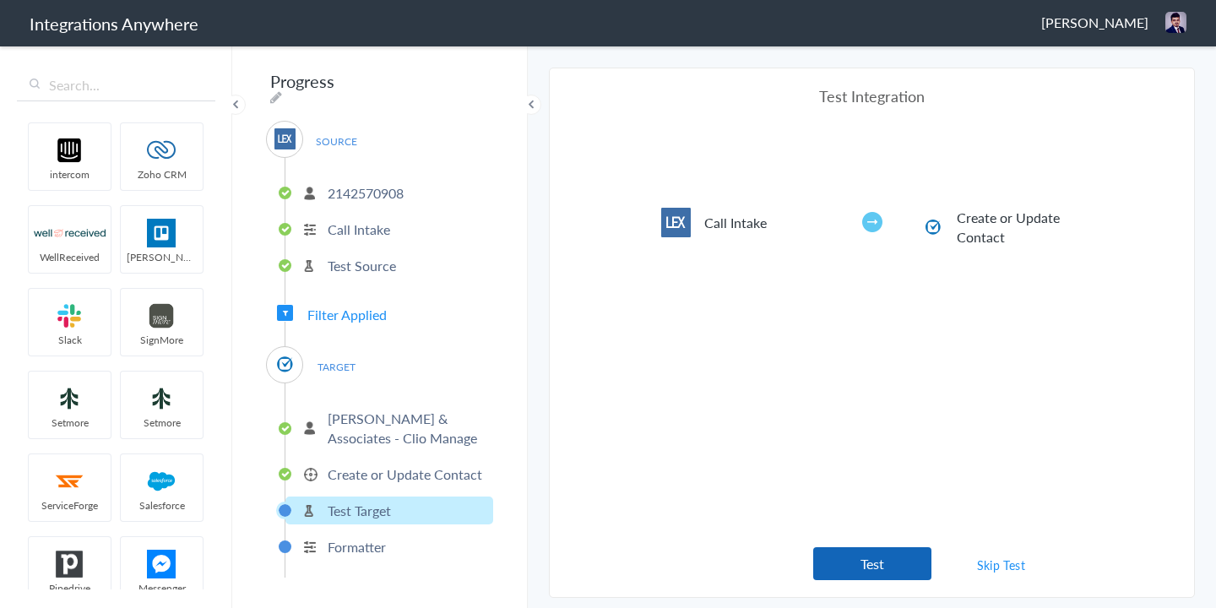
click at [882, 577] on button "Test" at bounding box center [872, 563] width 118 height 33
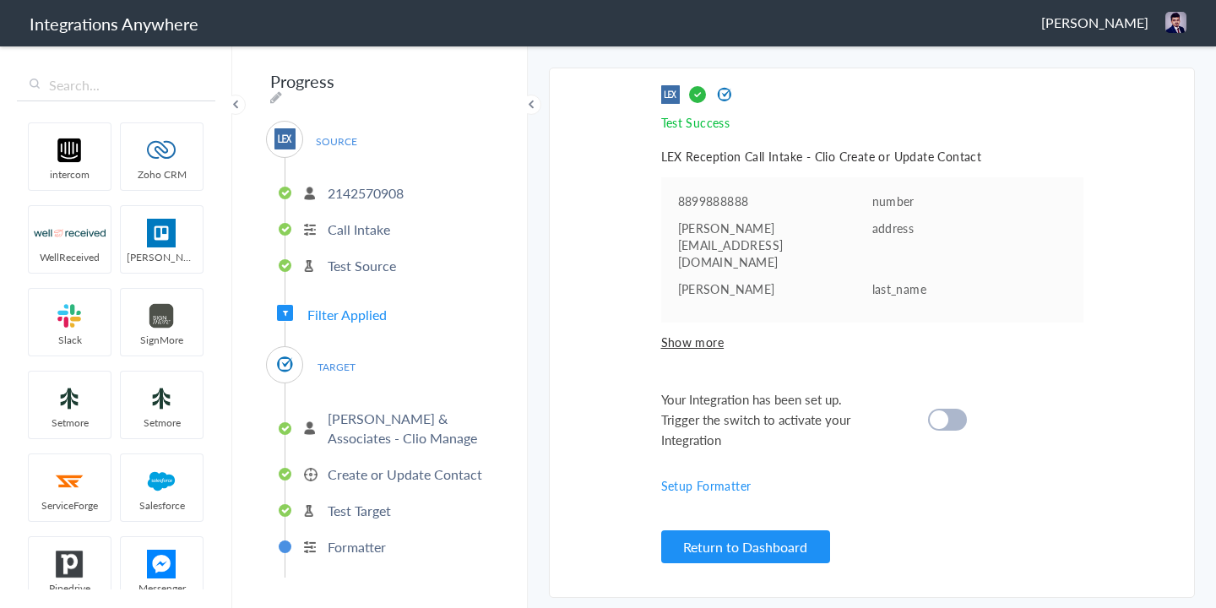
click at [945, 411] on cite at bounding box center [939, 420] width 19 height 19
click at [122, 30] on h1 "Integrations Anywhere" at bounding box center [114, 24] width 169 height 24
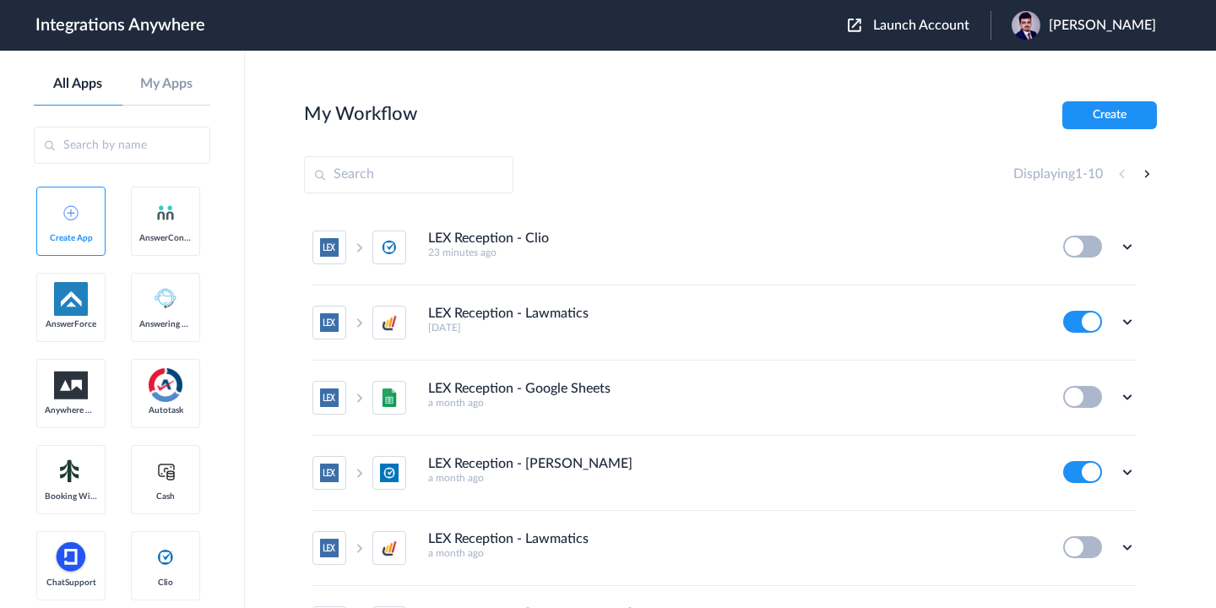
click at [1103, 122] on button "Create" at bounding box center [1110, 115] width 95 height 28
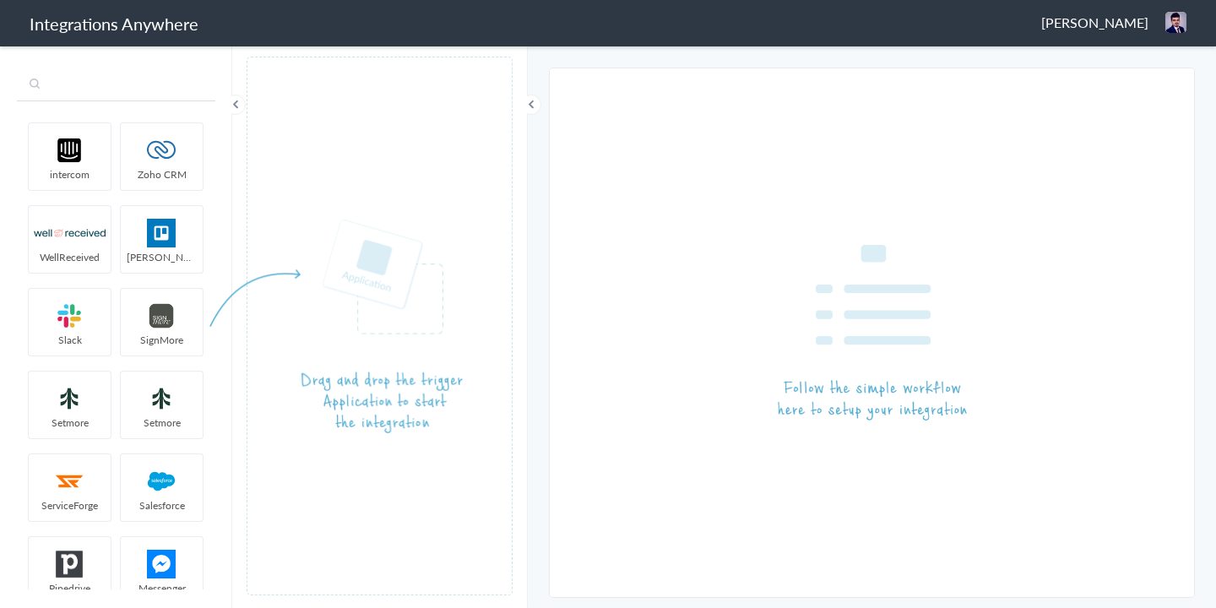
click at [93, 95] on input "text" at bounding box center [116, 85] width 199 height 32
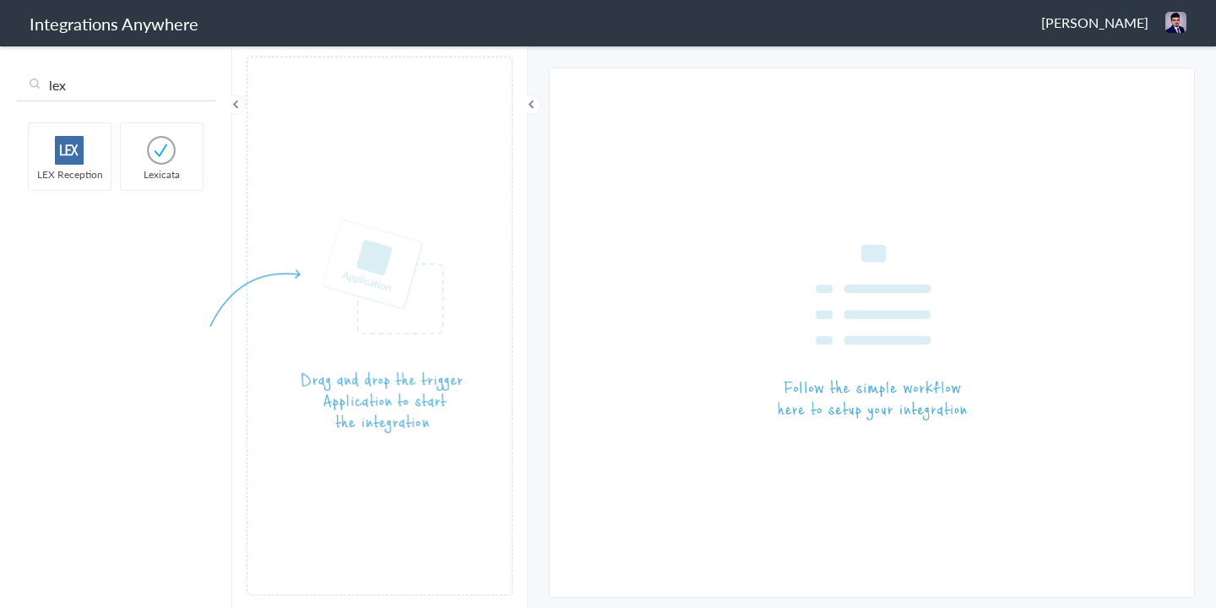
type input "lex"
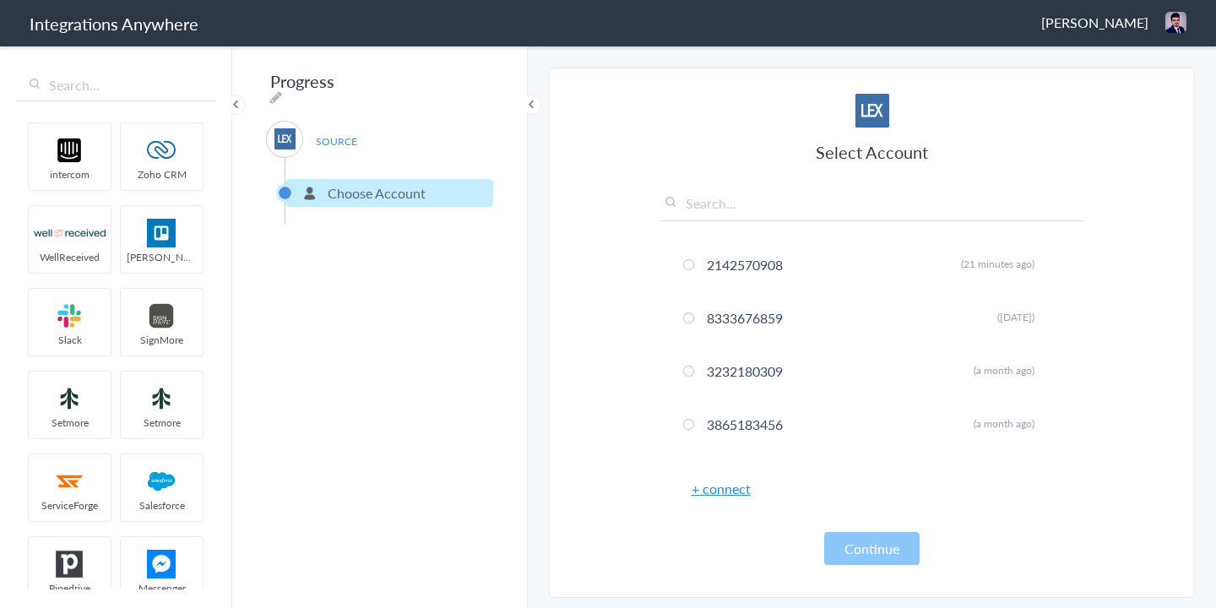
drag, startPoint x: 68, startPoint y: 154, endPoint x: 557, endPoint y: 7, distance: 509.9
click at [709, 210] on input "text" at bounding box center [872, 207] width 422 height 28
paste input "2142570908"
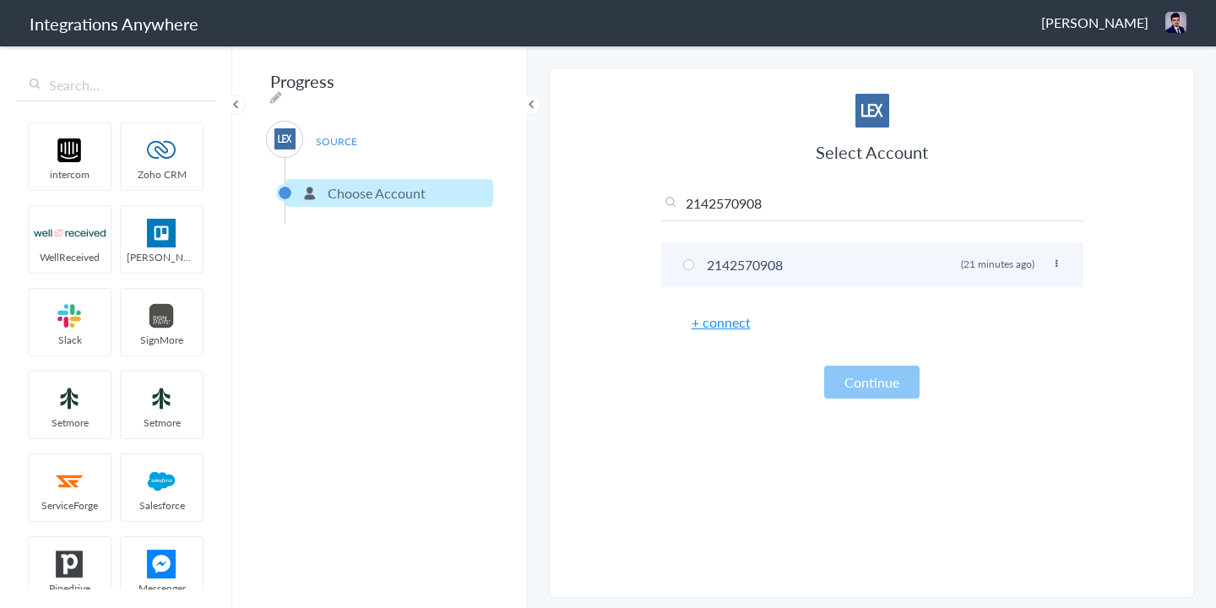
type input "2142570908"
click at [688, 264] on span at bounding box center [688, 264] width 11 height 11
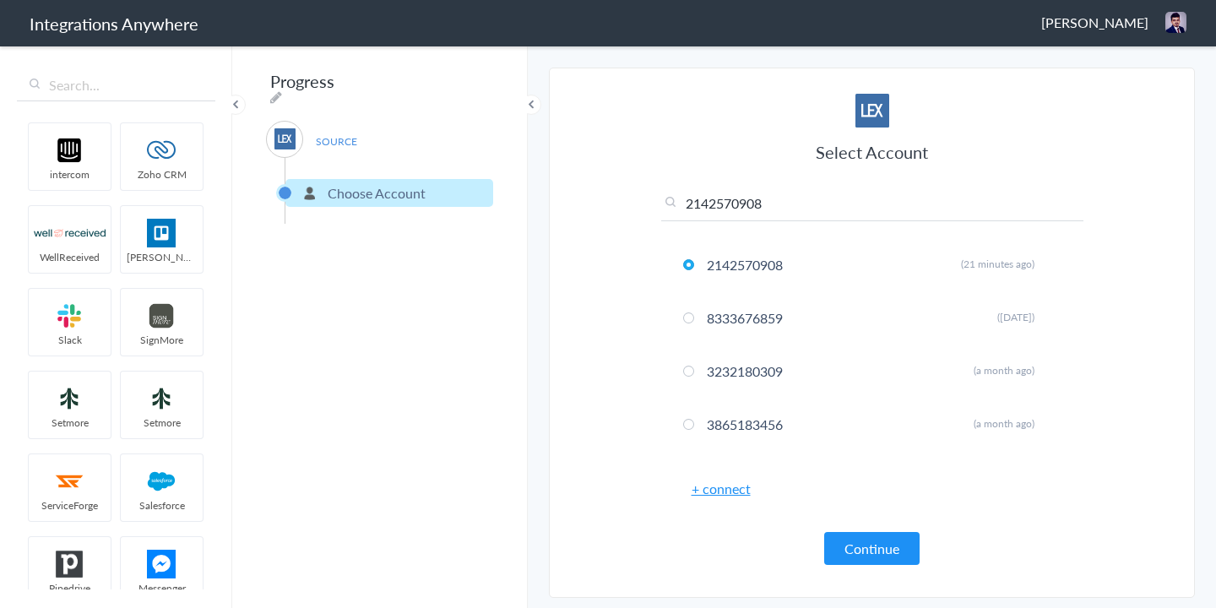
drag, startPoint x: 857, startPoint y: 568, endPoint x: 857, endPoint y: 558, distance: 10.2
click at [857, 568] on article "Select Account 2142570908 2142570908 Rename Delete (21 minutes ago) 8333676859 …" at bounding box center [872, 332] width 422 height 495
click at [857, 557] on button "Continue" at bounding box center [871, 548] width 95 height 33
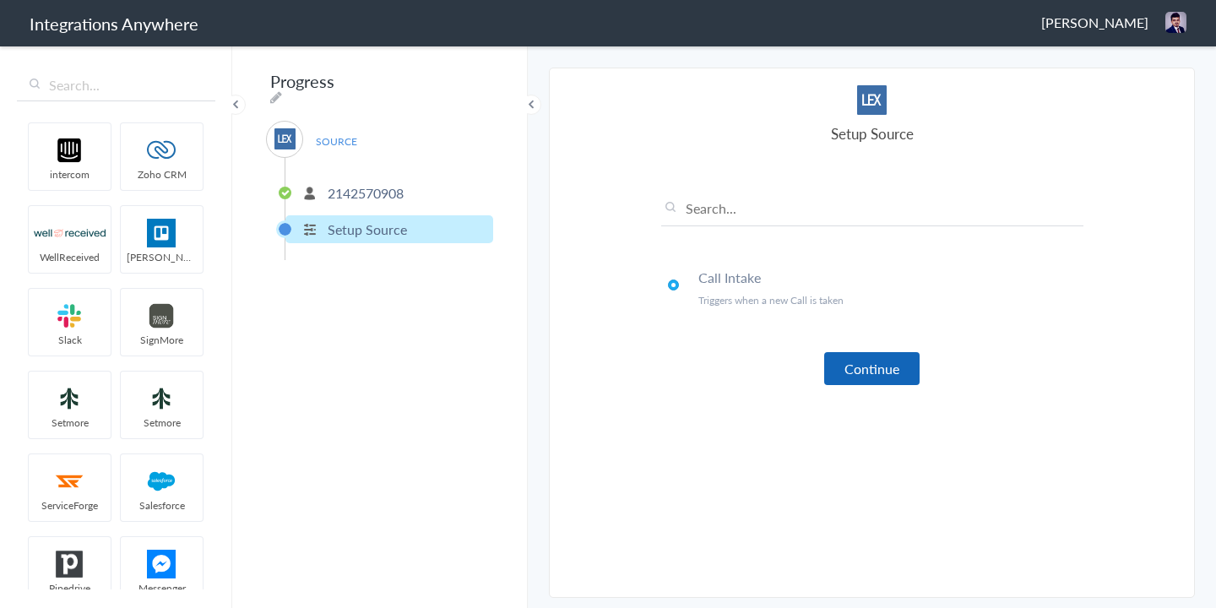
click at [890, 362] on button "Continue" at bounding box center [871, 368] width 95 height 33
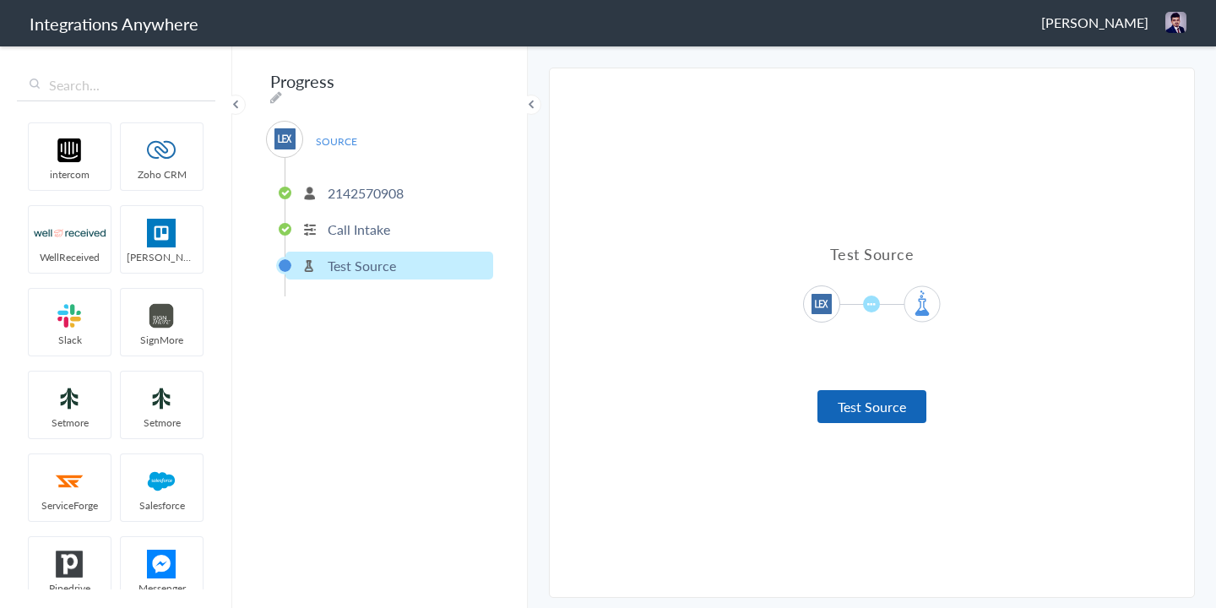
click at [869, 412] on button "Test Source" at bounding box center [872, 406] width 109 height 33
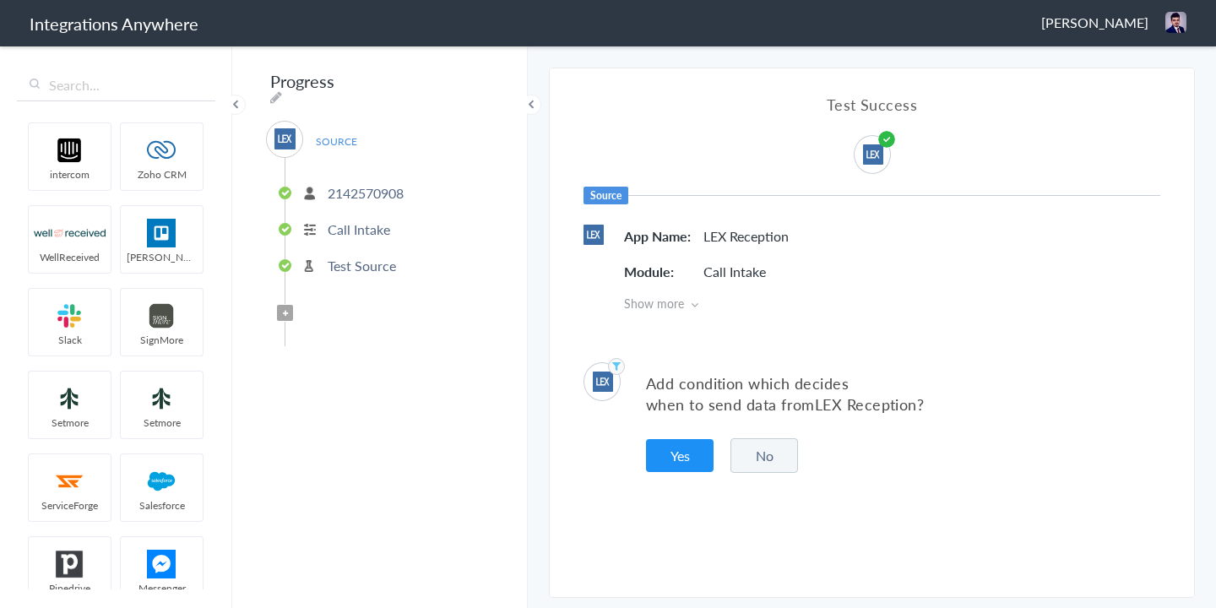
click at [729, 468] on div "Add condition which decides when to send data from LEX Reception ? Yes No" at bounding box center [872, 417] width 645 height 161
click at [751, 464] on button "No" at bounding box center [765, 455] width 68 height 35
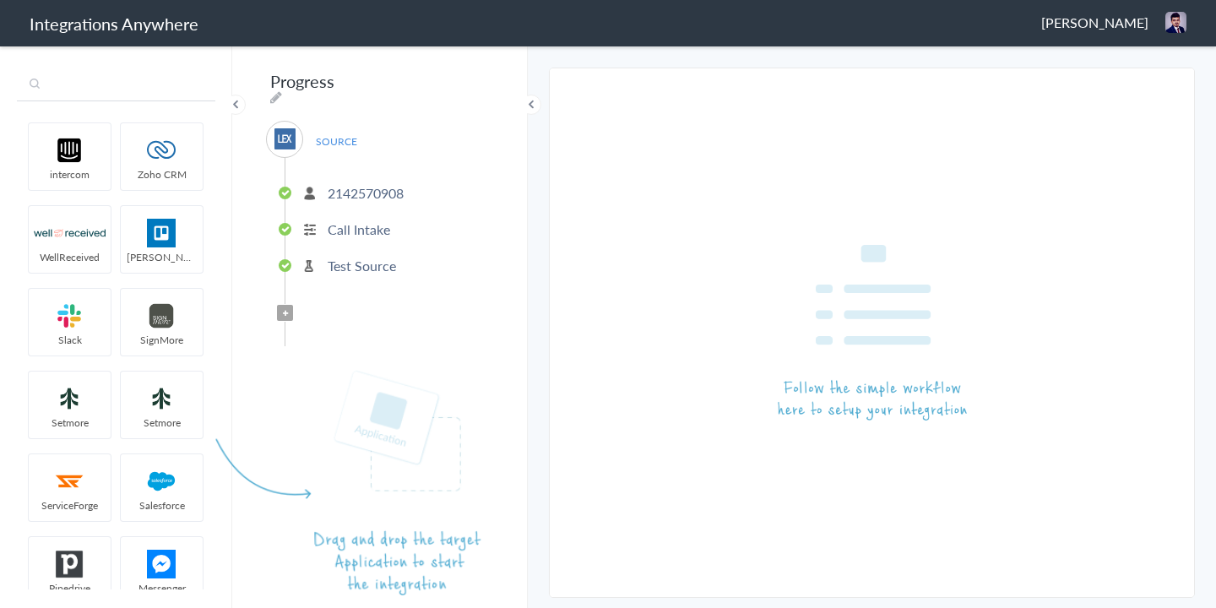
click at [147, 95] on input "text" at bounding box center [116, 85] width 199 height 32
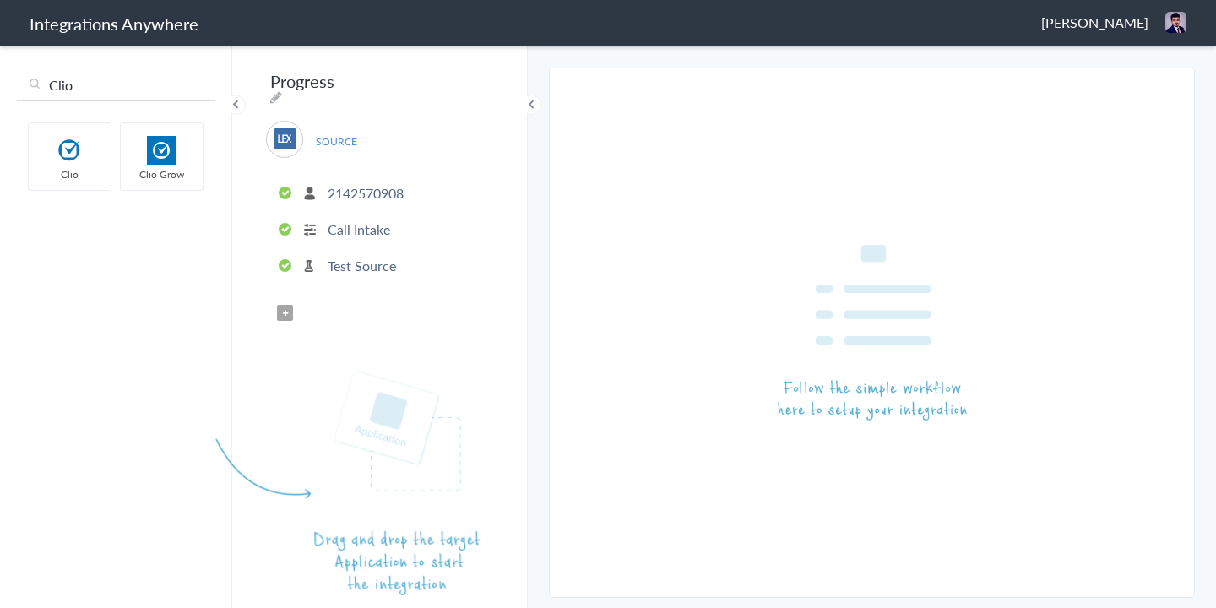
type input "Clio"
click at [173, 155] on img at bounding box center [162, 150] width 72 height 29
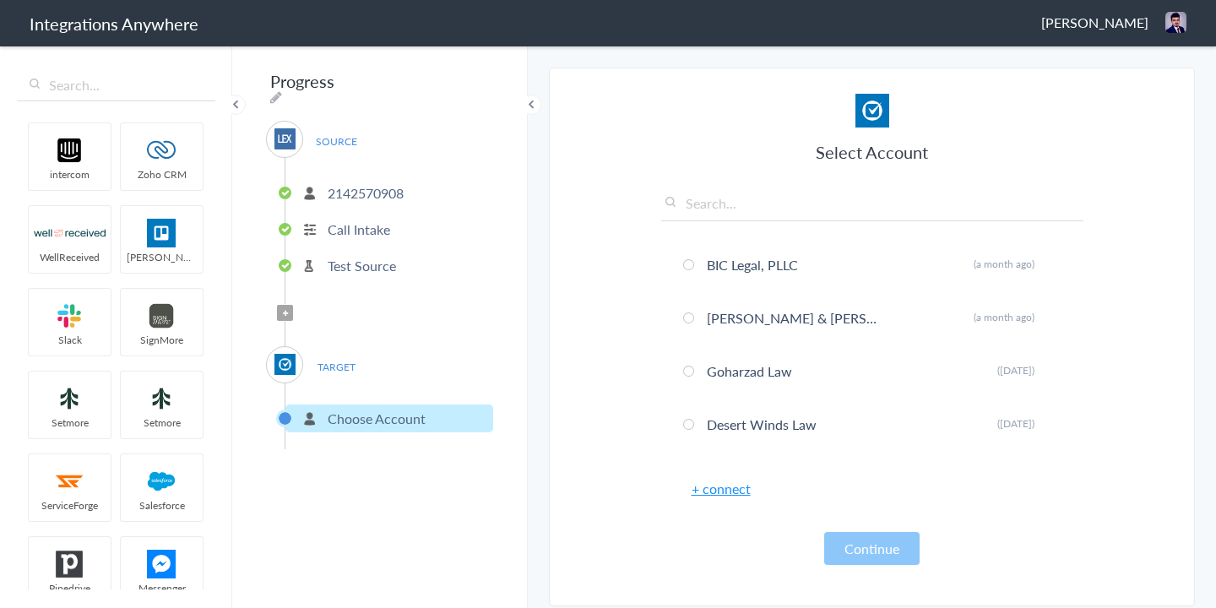
click at [730, 491] on link "+ connect" at bounding box center [721, 488] width 59 height 19
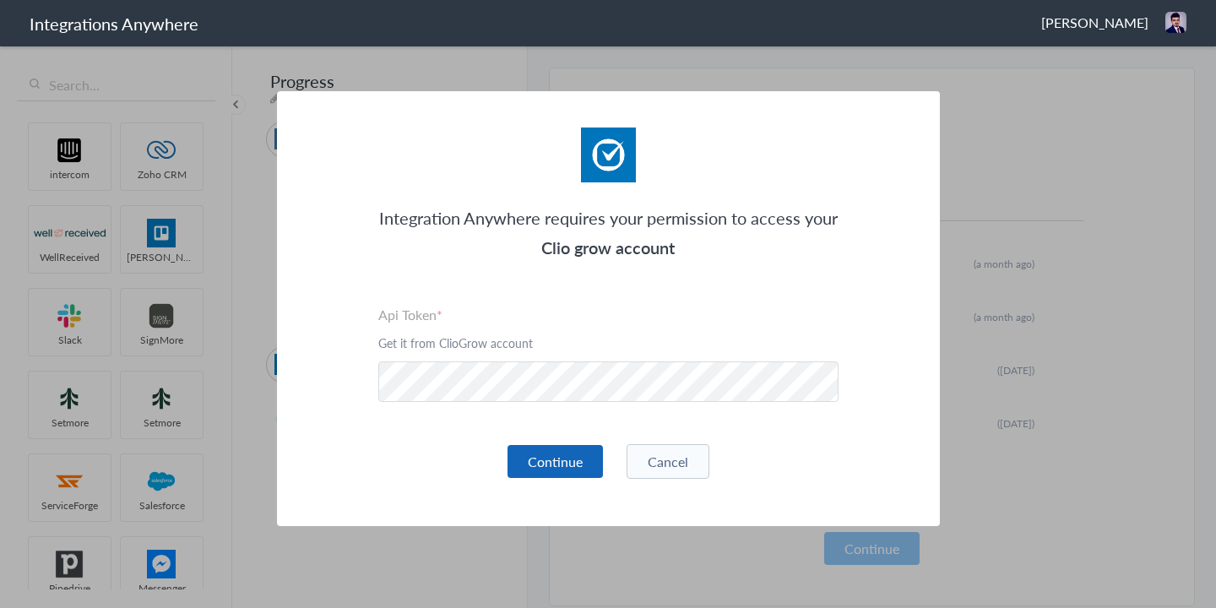
click at [545, 456] on button "Continue" at bounding box center [555, 461] width 95 height 33
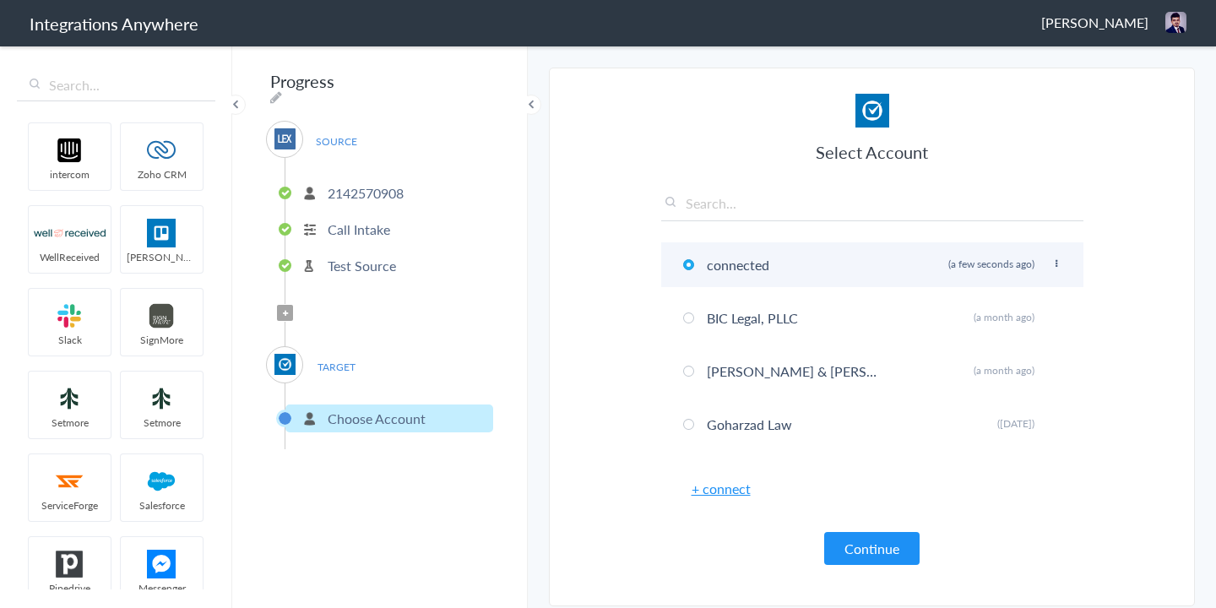
click at [1053, 259] on icon at bounding box center [1057, 263] width 10 height 9
click at [1004, 298] on li "Rename" at bounding box center [1023, 298] width 117 height 25
paste input "Rosenberg Perry & Associates"
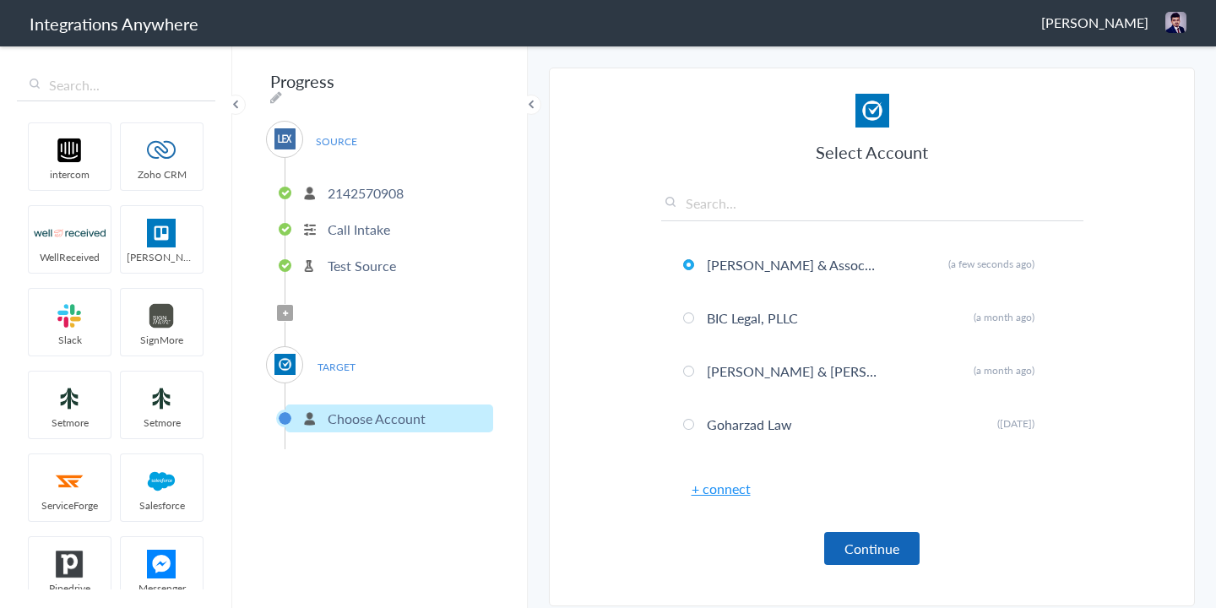
click at [866, 547] on button "Continue" at bounding box center [871, 548] width 95 height 33
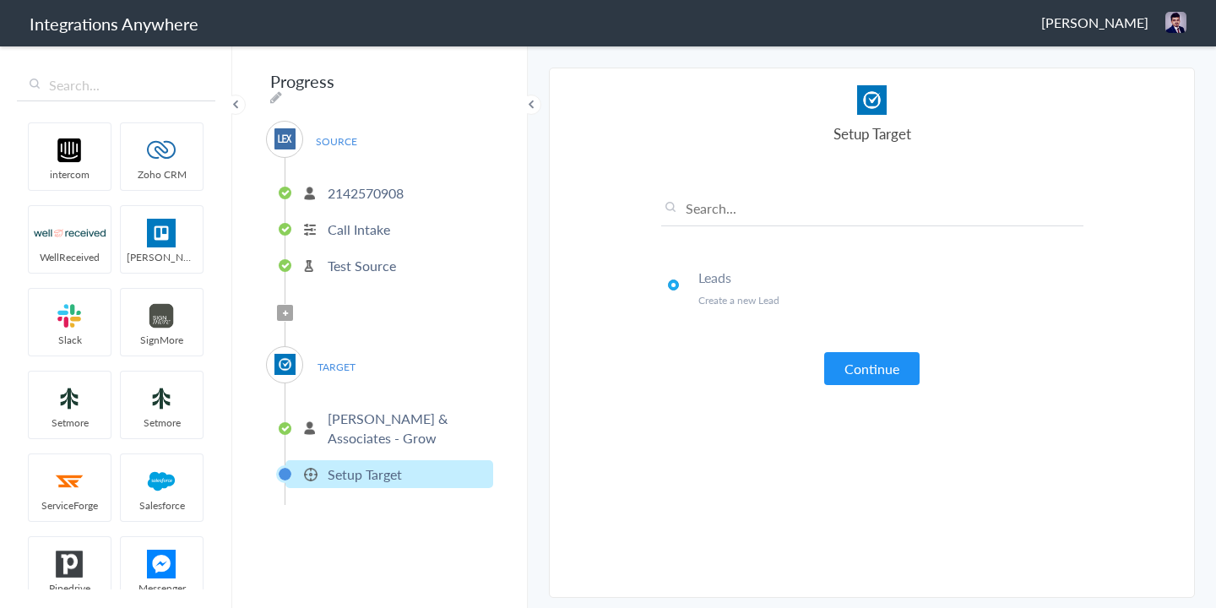
click at [323, 422] on li "Rosenberg Perry & Associates - Grow" at bounding box center [390, 428] width 208 height 47
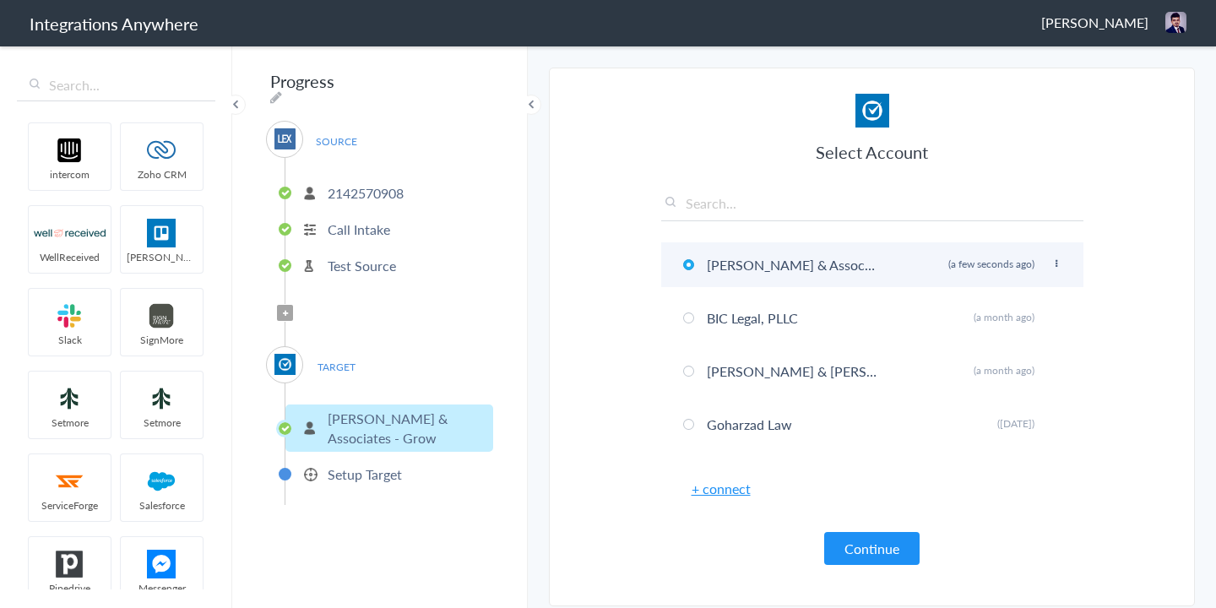
click at [1054, 264] on icon at bounding box center [1057, 263] width 10 height 9
click at [1019, 303] on li "Rename" at bounding box center [1023, 298] width 117 height 25
click at [821, 264] on input "Rosenberg Perry & Associates - Grow" at bounding box center [792, 265] width 178 height 28
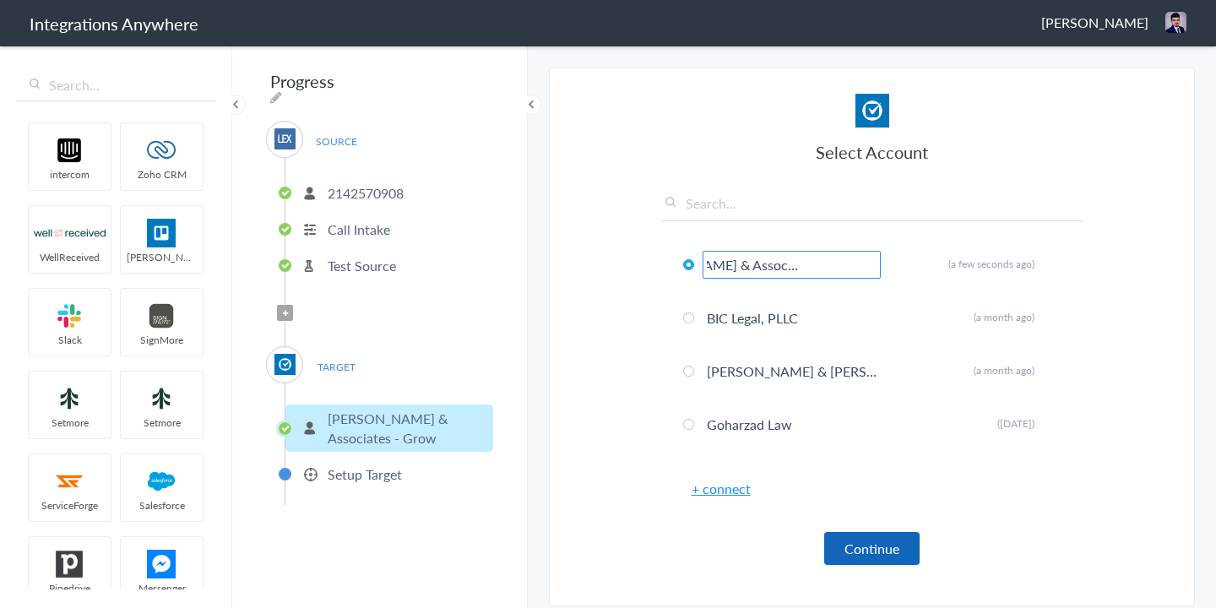
type input "Rosenberg Perry & Associates - Clio Grow"
click at [868, 543] on button "Continue" at bounding box center [871, 548] width 95 height 33
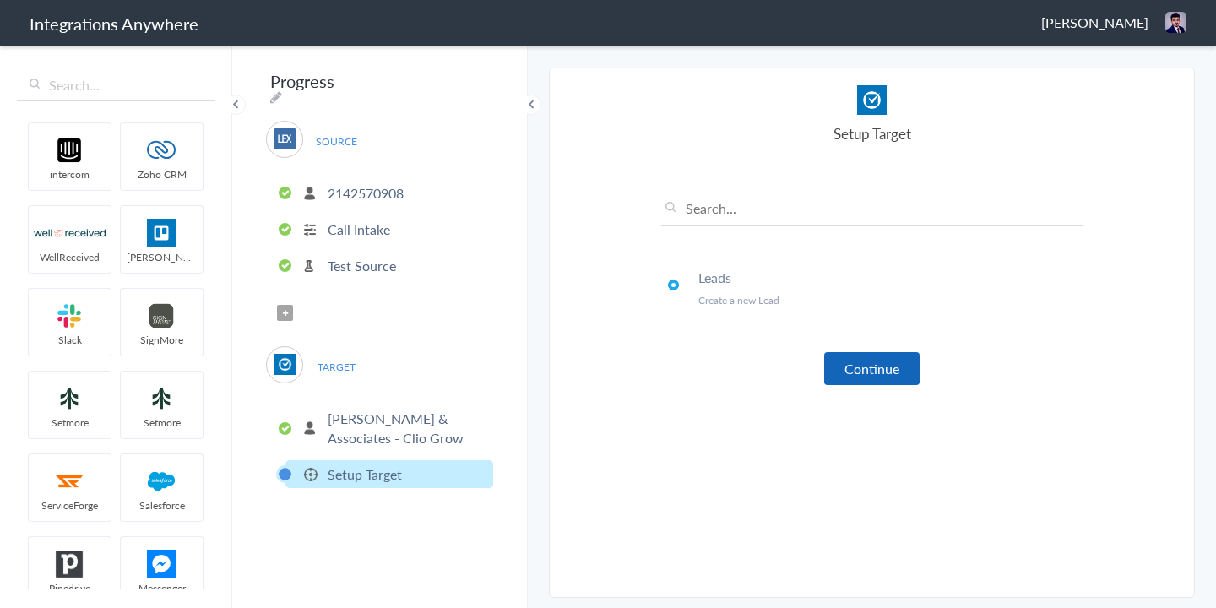
click at [873, 376] on button "Continue" at bounding box center [871, 368] width 95 height 33
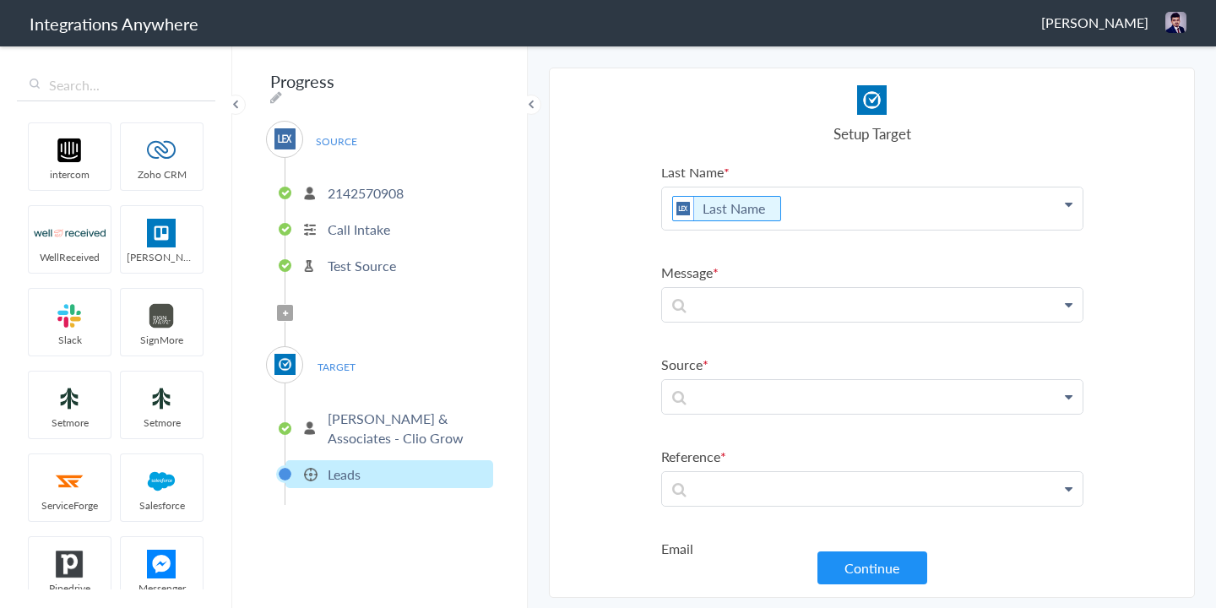
scroll to position [108, 0]
click at [700, 308] on p at bounding box center [872, 304] width 421 height 34
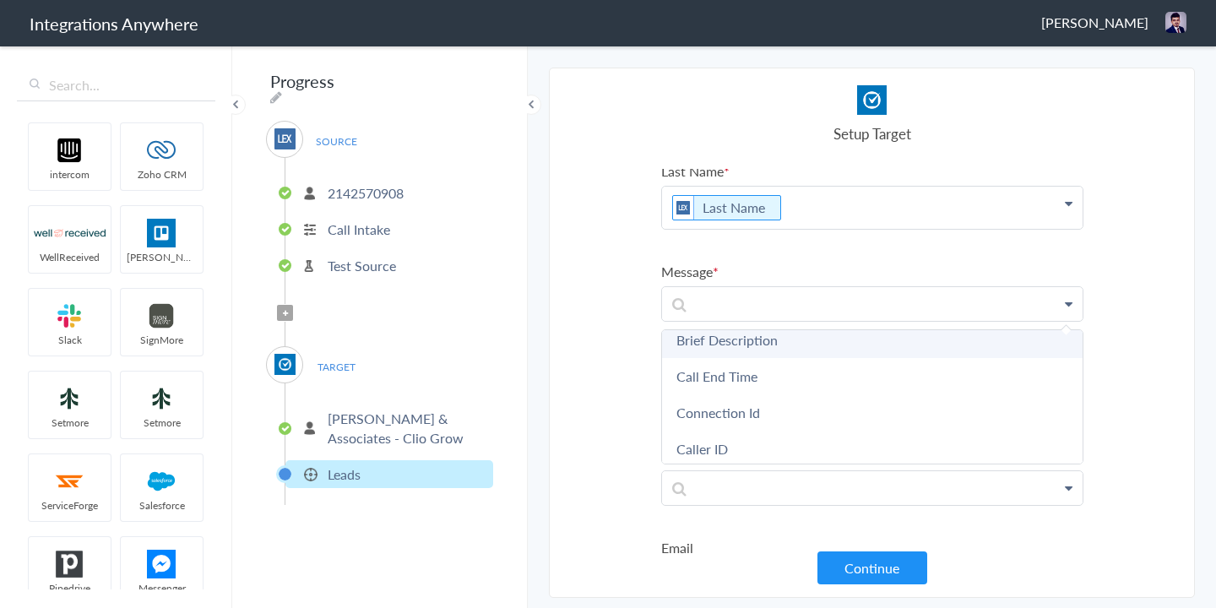
click at [723, 339] on link "Brief Description" at bounding box center [872, 340] width 421 height 36
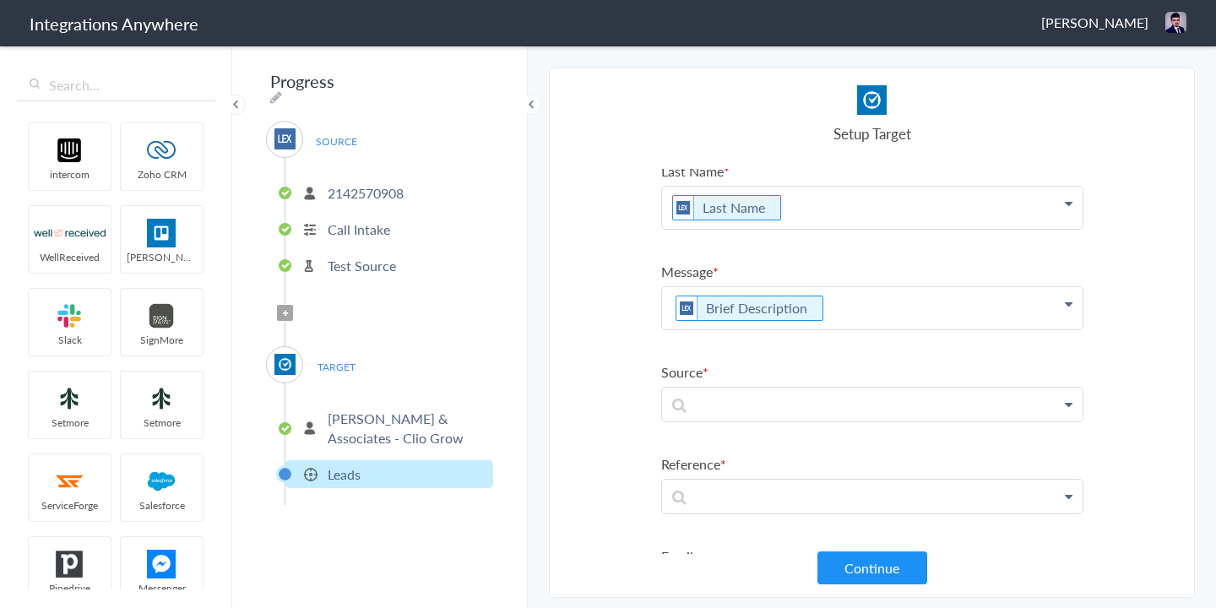
click at [608, 305] on section "Select Account 2142570908 Rename Delete (21 minutes ago) 8333676859 Rename Dele…" at bounding box center [872, 333] width 646 height 530
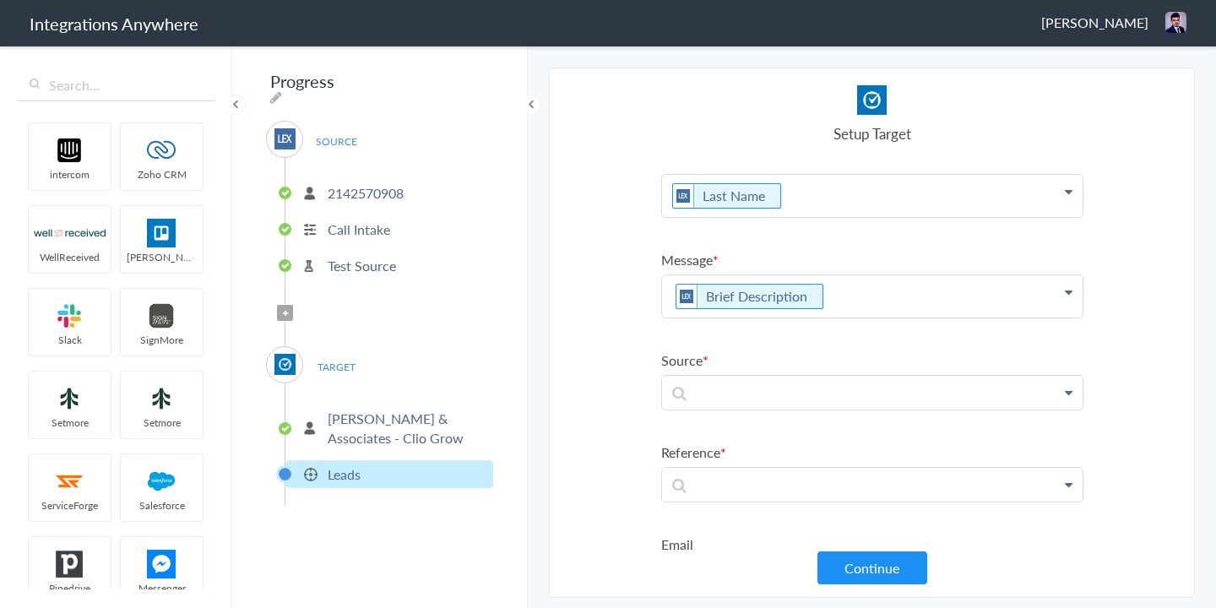
scroll to position [132, 0]
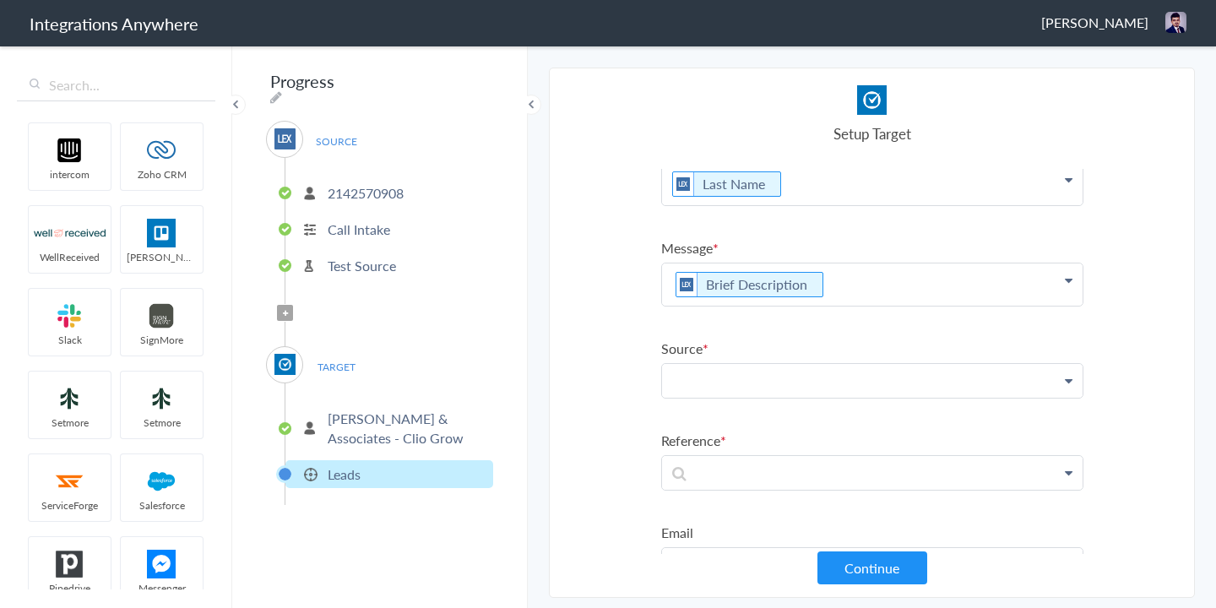
click at [735, 390] on p at bounding box center [872, 381] width 421 height 34
click at [629, 334] on section "Select Account 2142570908 Rename Delete (21 minutes ago) 8333676859 Rename Dele…" at bounding box center [872, 333] width 646 height 530
click at [707, 384] on p at bounding box center [872, 381] width 421 height 34
click at [712, 476] on p at bounding box center [872, 473] width 421 height 34
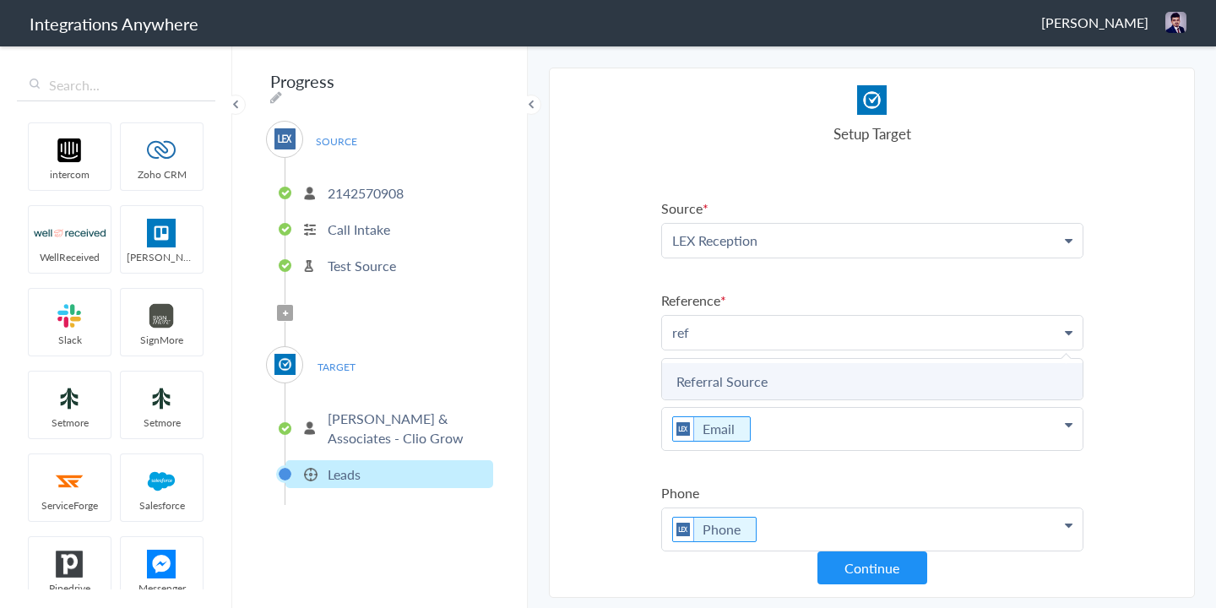
click at [765, 381] on link "Referral Source" at bounding box center [872, 381] width 421 height 36
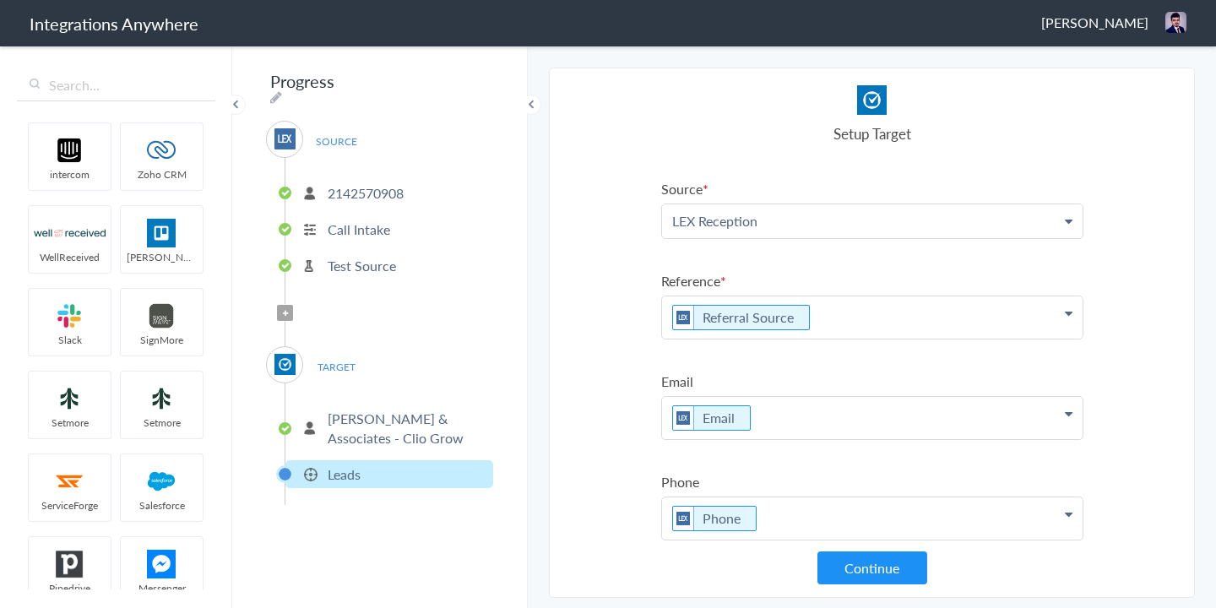
scroll to position [310, 0]
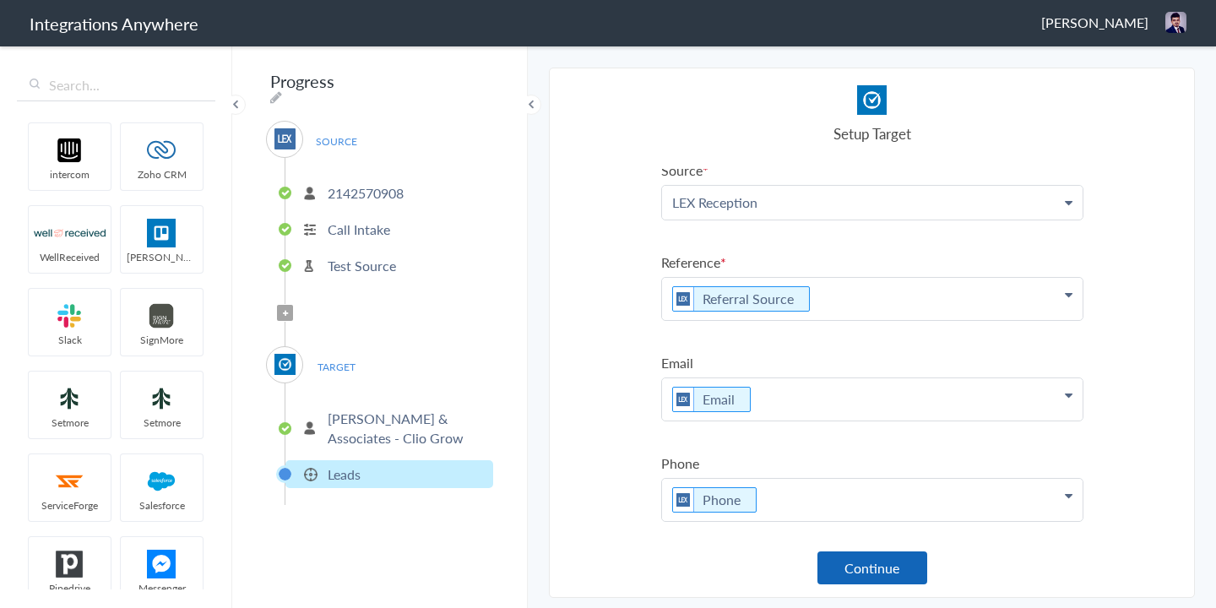
click at [860, 574] on button "Continue" at bounding box center [873, 568] width 110 height 33
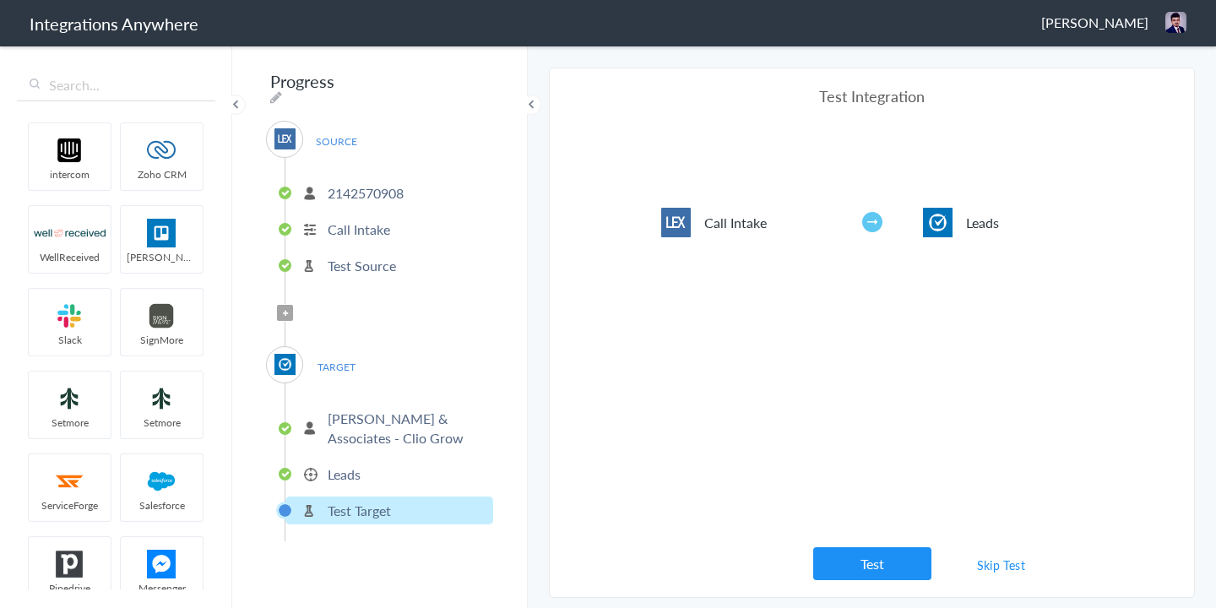
click at [860, 574] on button "Test" at bounding box center [872, 563] width 118 height 33
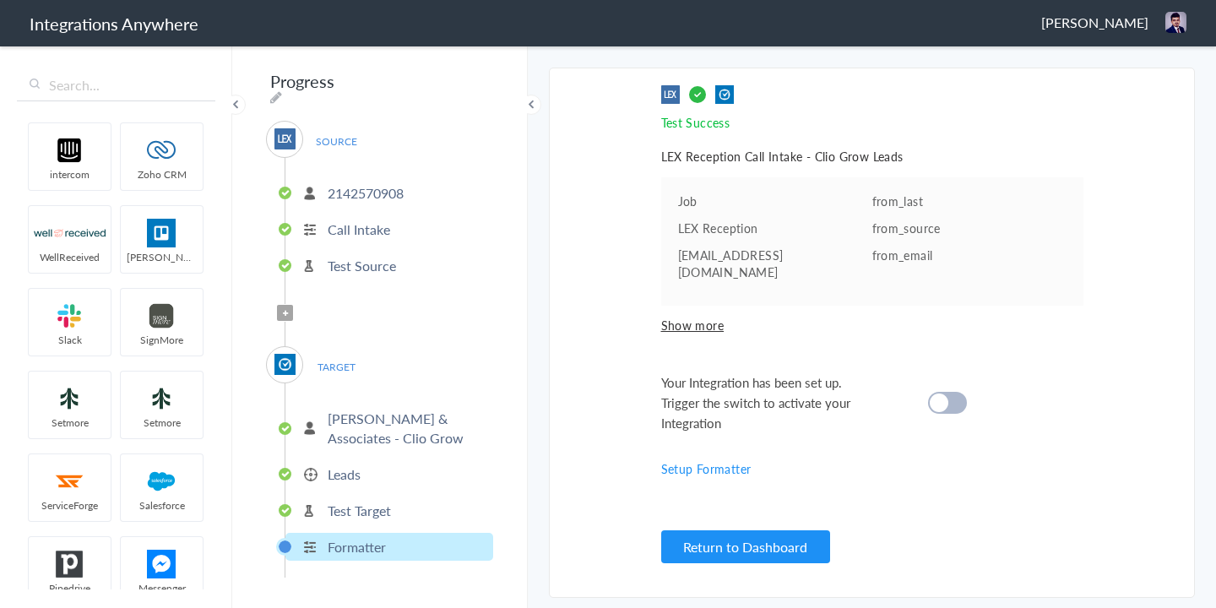
click at [289, 306] on span "Filter Applied" at bounding box center [285, 313] width 16 height 16
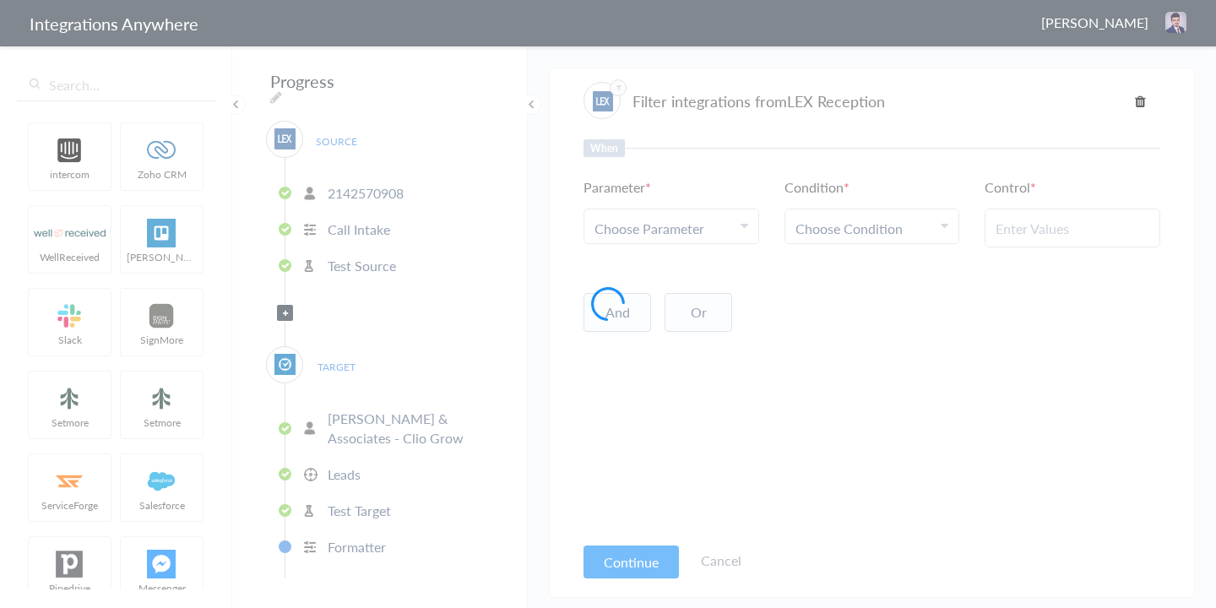
click at [680, 226] on div at bounding box center [608, 304] width 1216 height 608
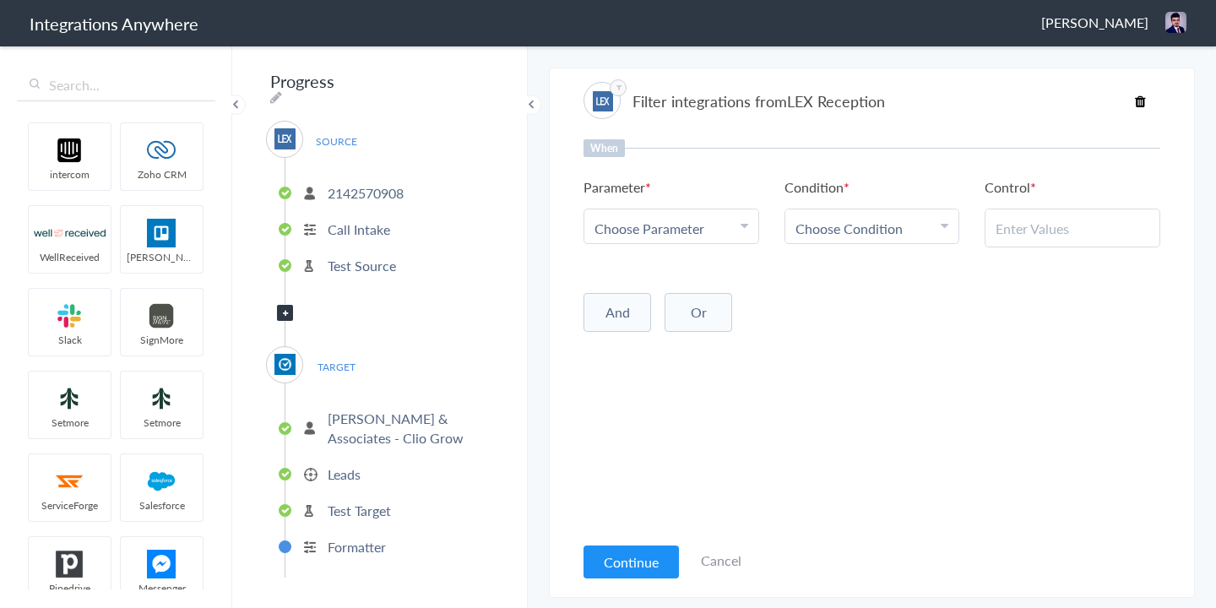
click at [663, 231] on span "Choose Parameter" at bounding box center [650, 228] width 110 height 19
click at [629, 280] on input "text" at bounding box center [672, 275] width 174 height 36
type input "call t"
click at [630, 315] on link "Call Type" at bounding box center [672, 311] width 174 height 36
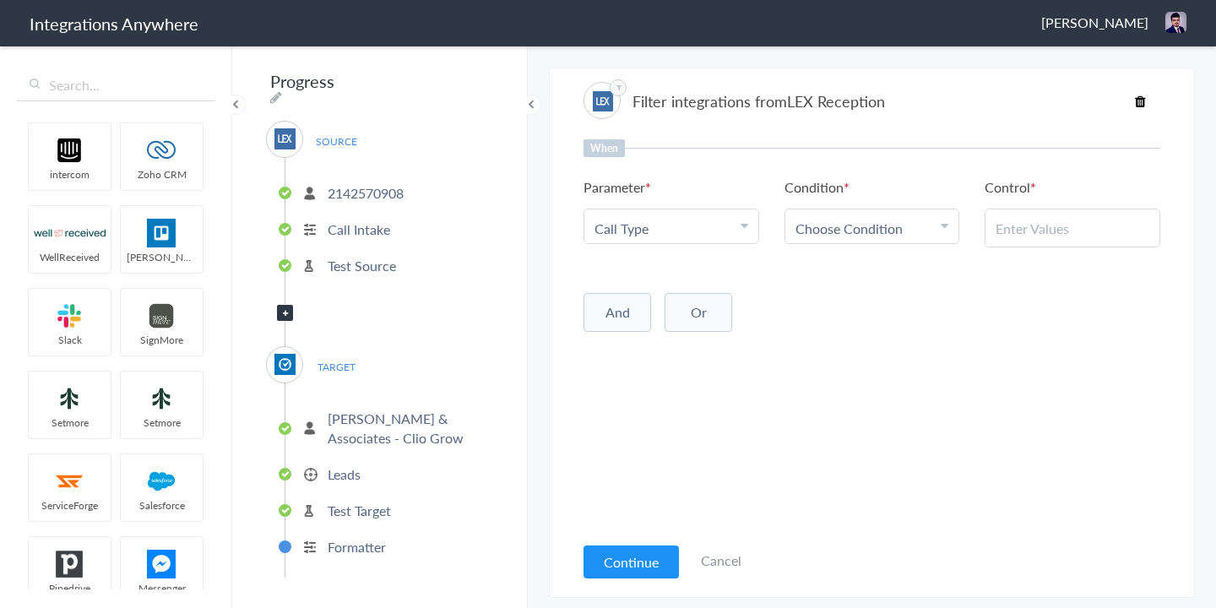
click at [816, 223] on span "Choose Condition" at bounding box center [849, 228] width 107 height 19
click at [817, 315] on link "Contains" at bounding box center [873, 311] width 174 height 36
click at [743, 471] on div "When Parameter Choose Parameter Call Type First Name Last Name Email Phone Case…" at bounding box center [872, 336] width 577 height 394
click at [1035, 213] on div at bounding box center [1073, 228] width 176 height 39
click at [1036, 237] on input "text" at bounding box center [1073, 228] width 154 height 19
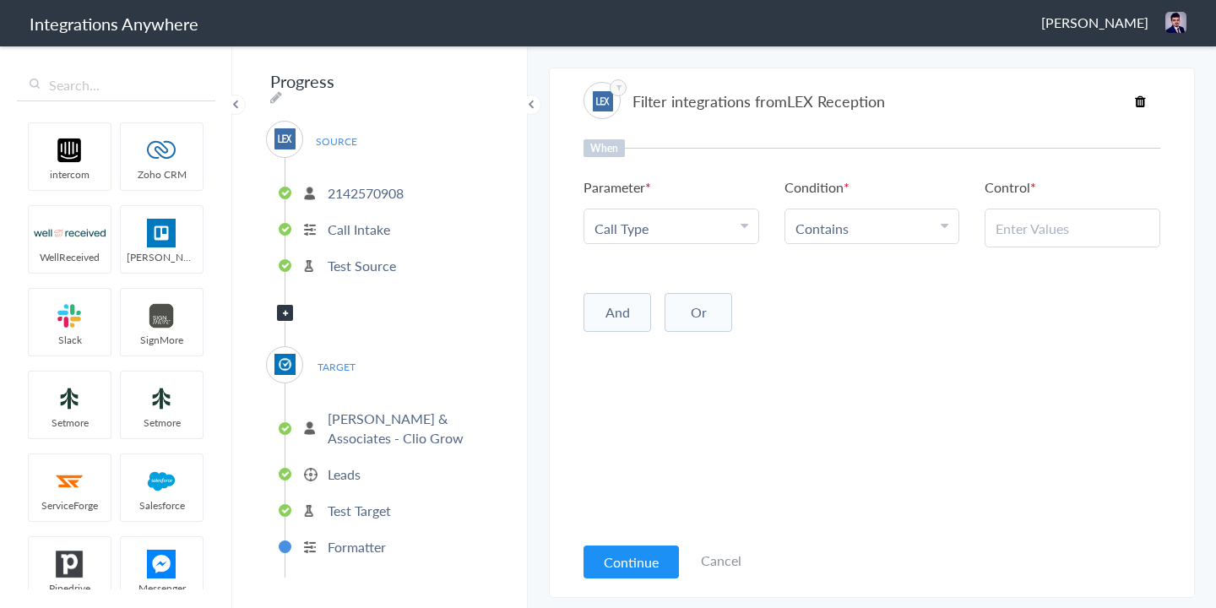
paste input "New Client"
type input "New Client"
click at [941, 346] on div "When Parameter Choose Parameter Call Type First Name Last Name Email Phone Case…" at bounding box center [872, 336] width 577 height 394
click at [617, 559] on button "Continue" at bounding box center [631, 562] width 95 height 33
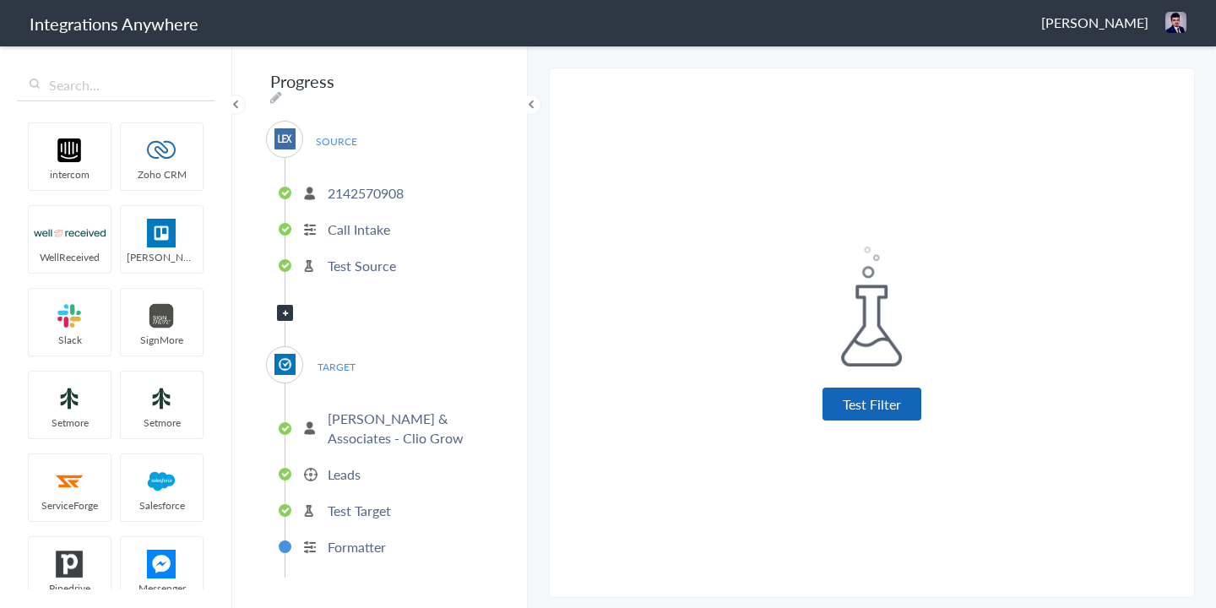
click at [887, 405] on button "Test Filter" at bounding box center [872, 404] width 99 height 33
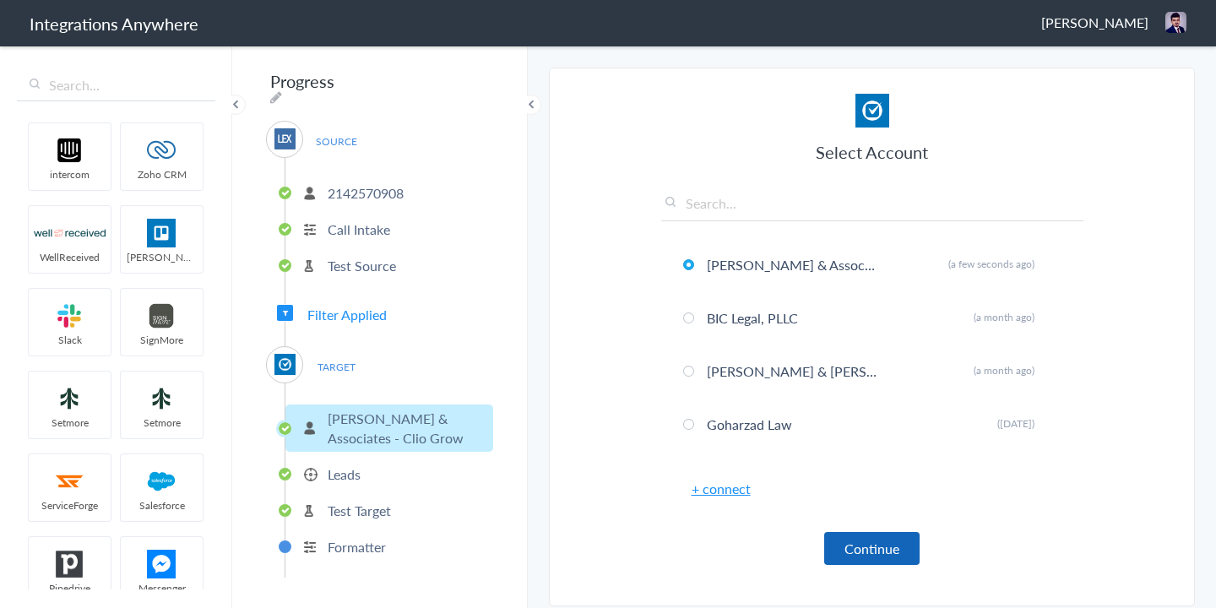
click at [867, 552] on button "Continue" at bounding box center [871, 548] width 95 height 33
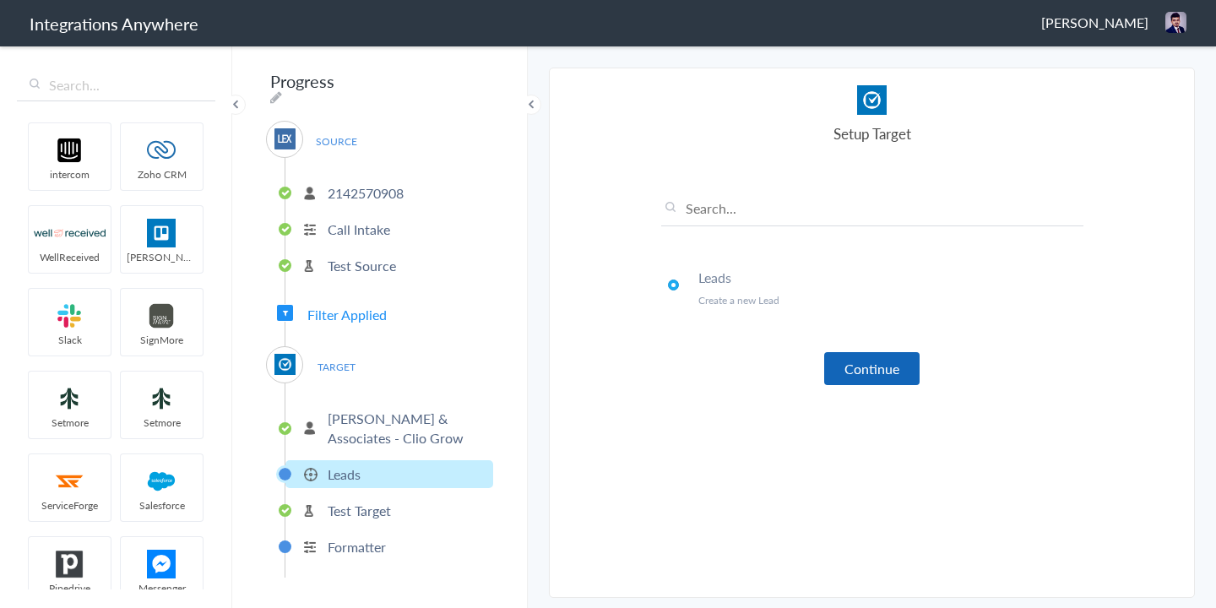
click at [872, 369] on button "Continue" at bounding box center [871, 368] width 95 height 33
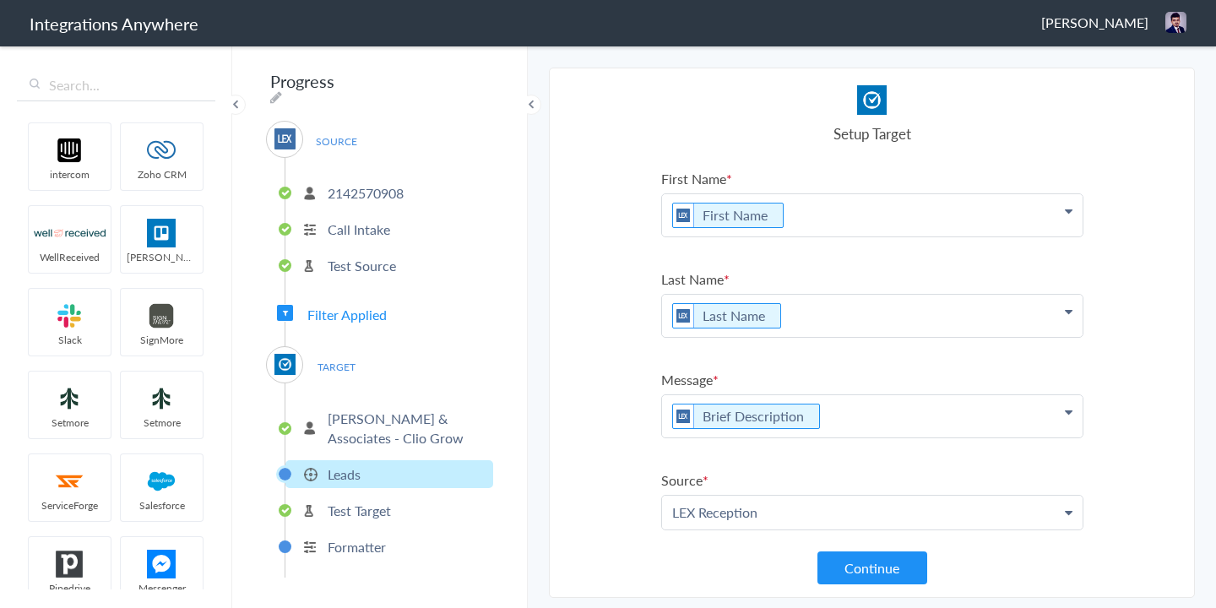
scroll to position [310, 0]
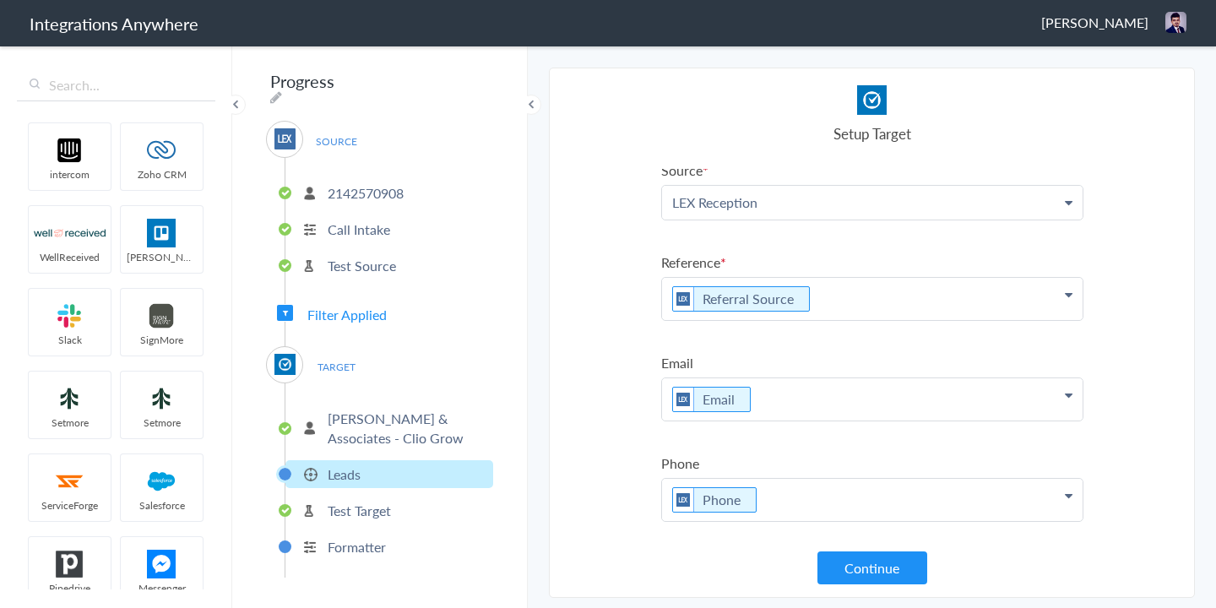
click at [877, 570] on button "Continue" at bounding box center [873, 568] width 110 height 33
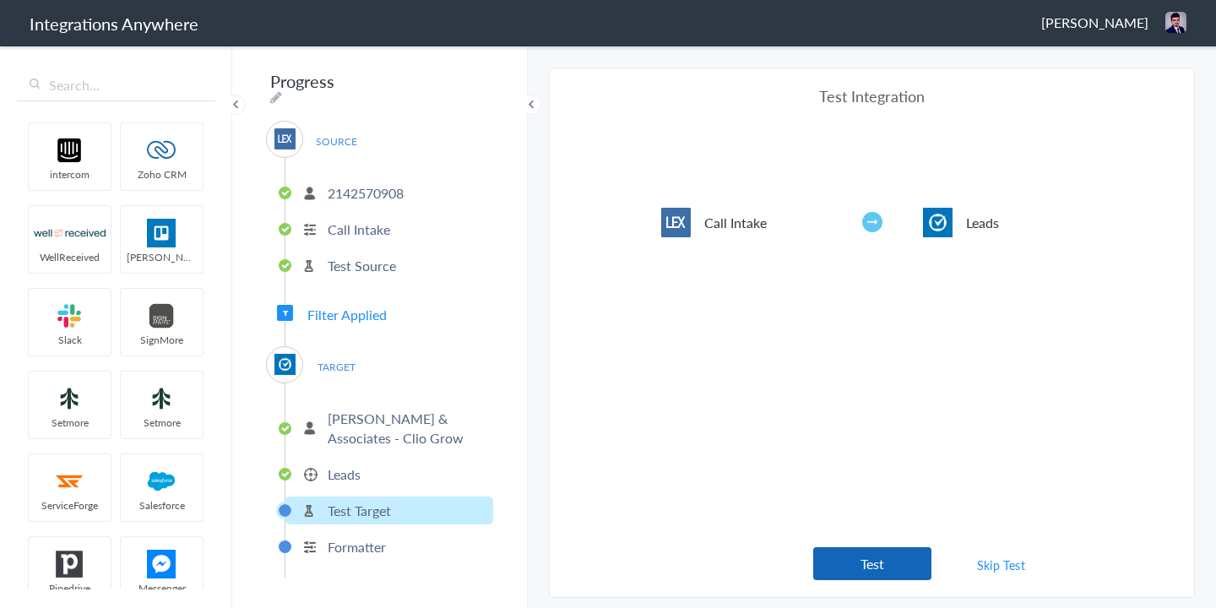
click at [873, 563] on button "Test" at bounding box center [872, 563] width 118 height 33
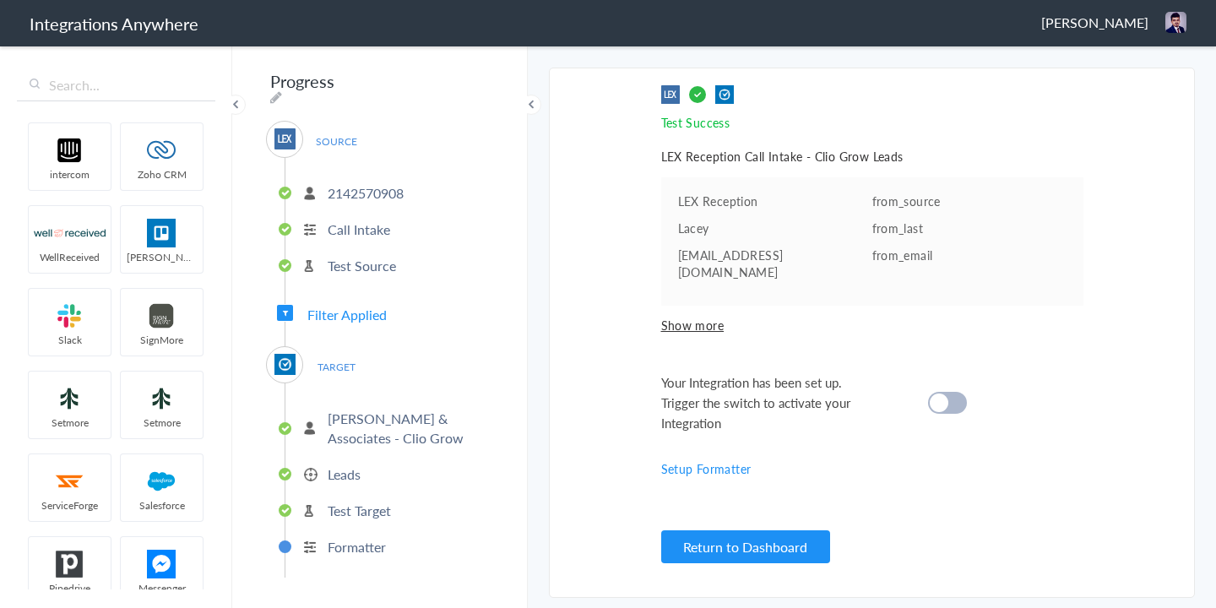
click at [954, 394] on div at bounding box center [947, 403] width 39 height 22
